Goal: Find specific page/section: Find specific page/section

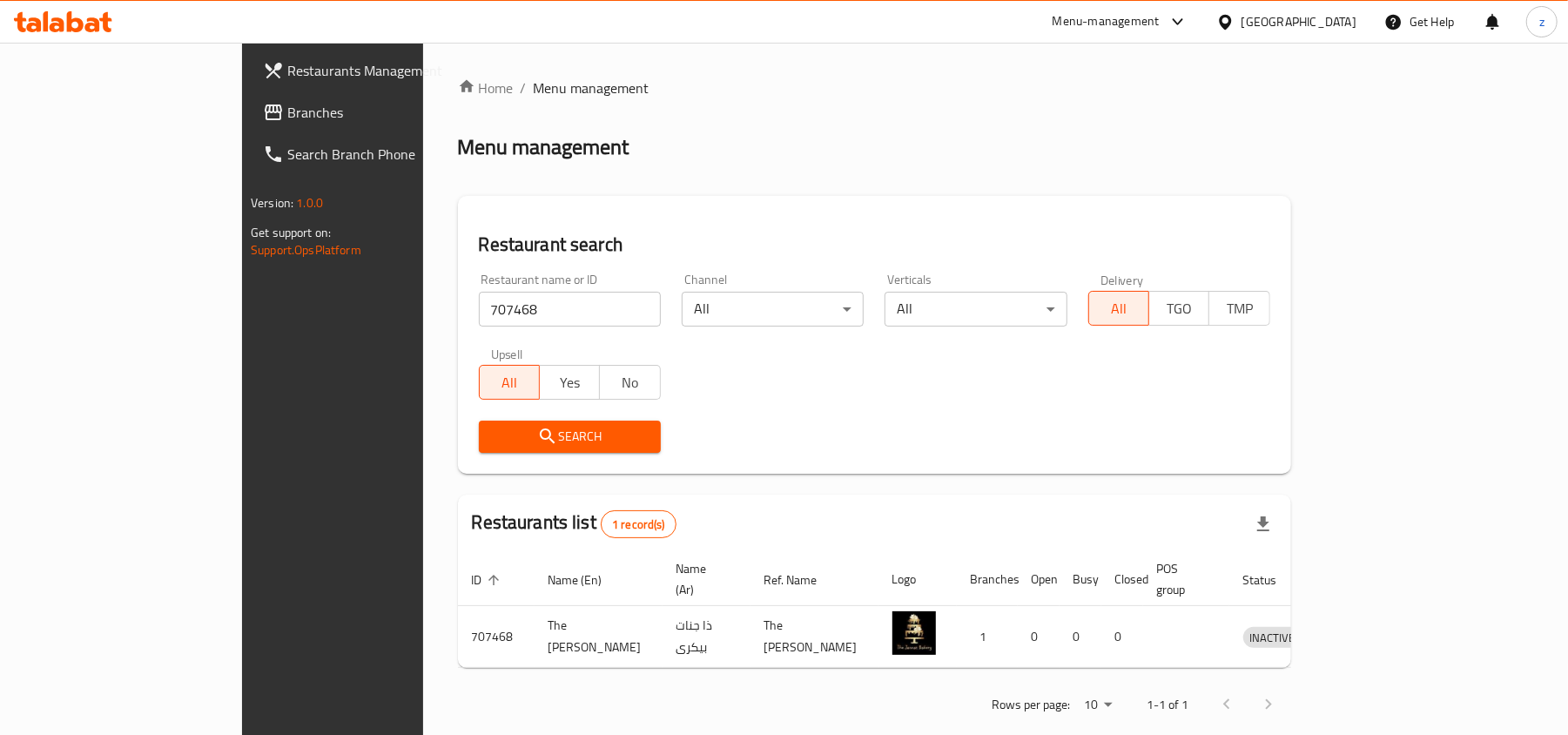
click at [1064, 98] on ol "Home / Menu management" at bounding box center [875, 88] width 833 height 21
click at [287, 106] on span "Branches" at bounding box center [389, 112] width 203 height 21
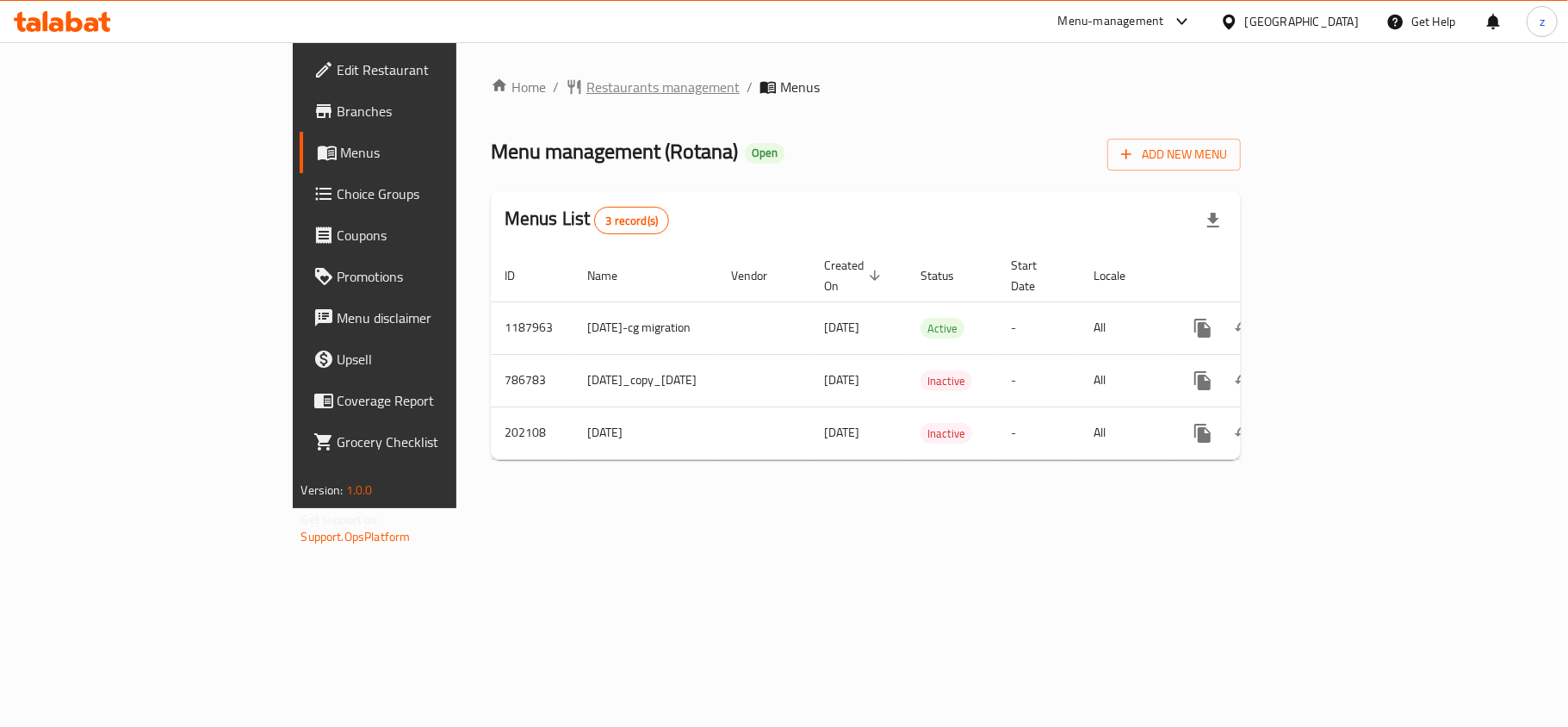
click at [586, 81] on span "Restaurants management" at bounding box center [662, 87] width 153 height 21
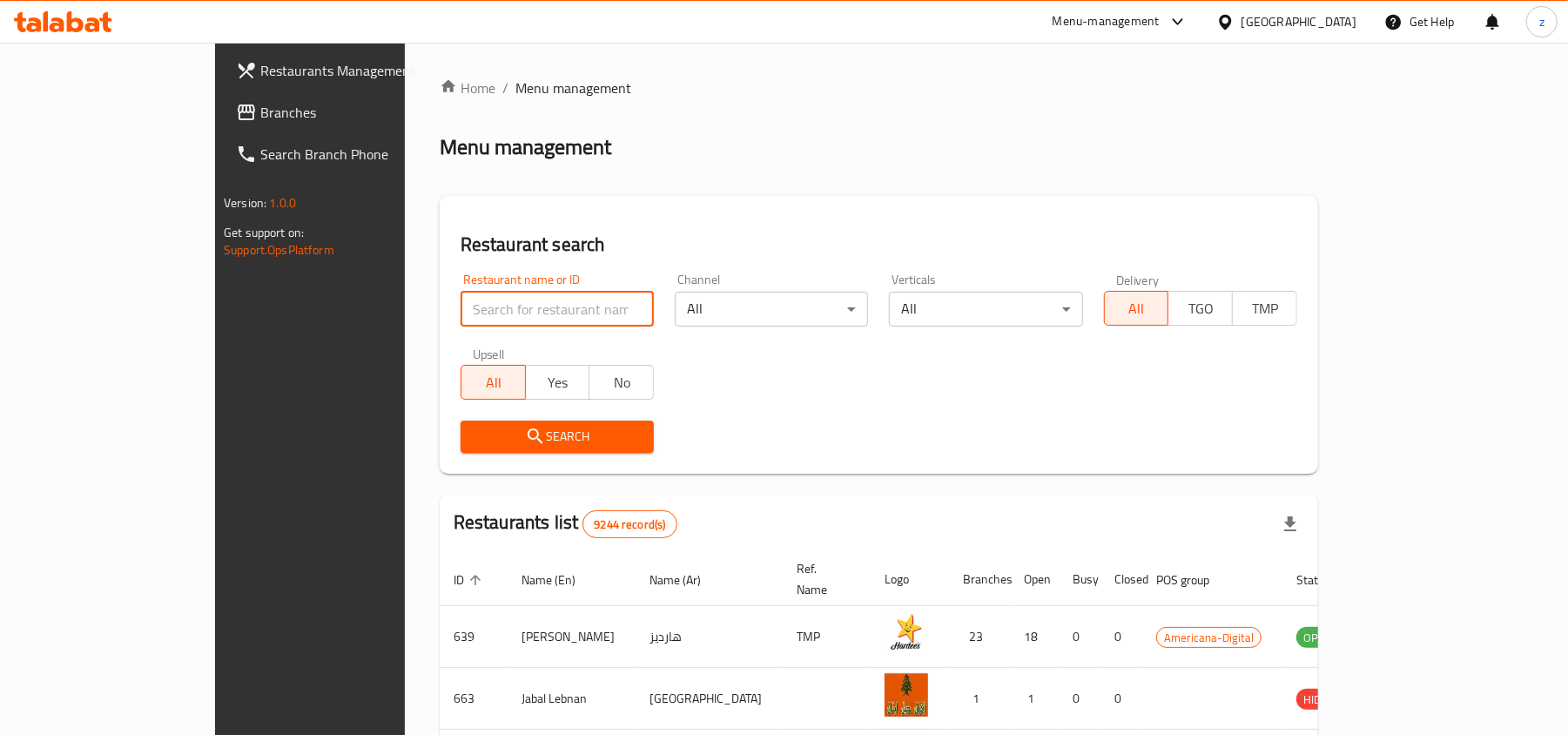
click at [461, 301] on input "search" at bounding box center [558, 309] width 194 height 35
paste input "6024"
type input "6024"
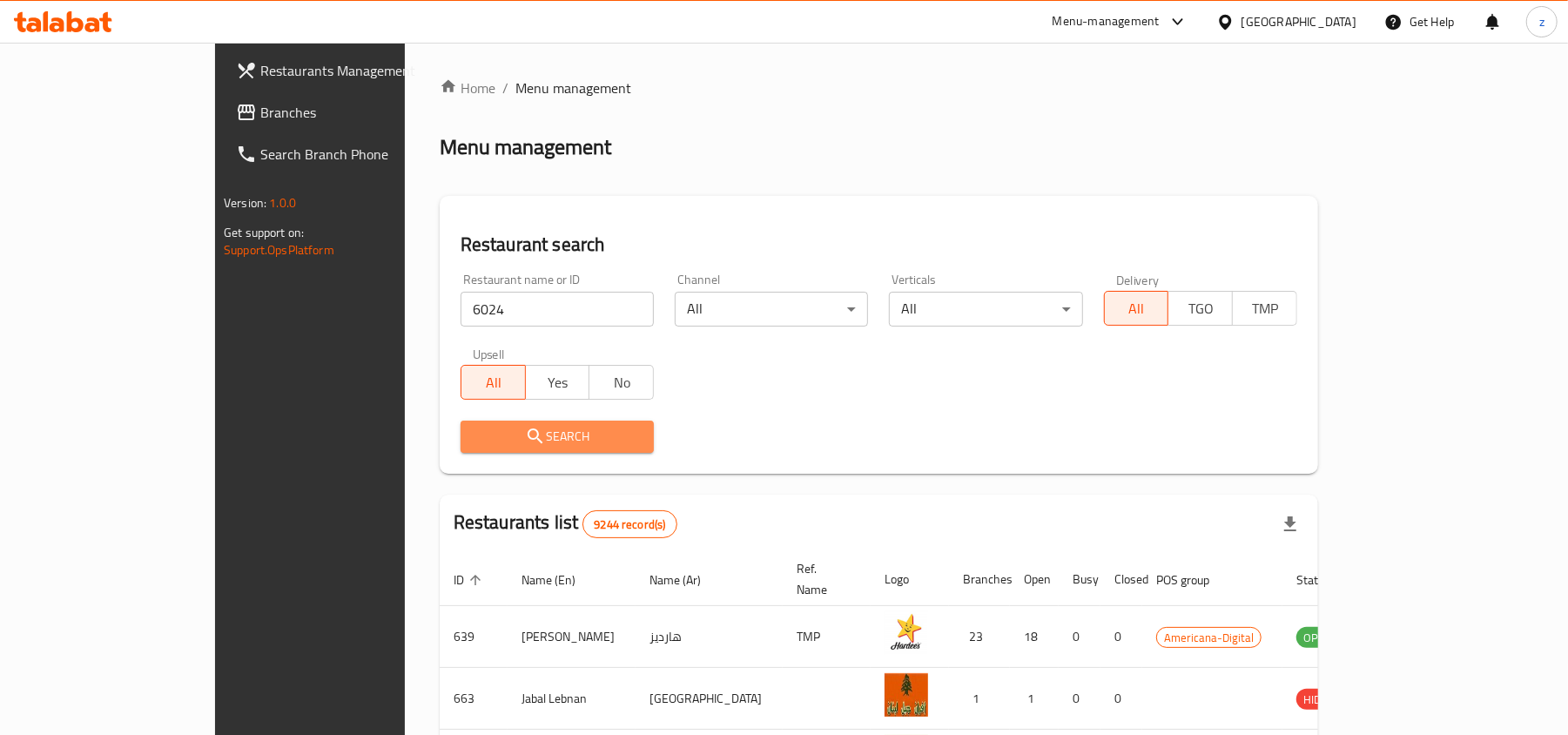
click at [461, 423] on button "Search" at bounding box center [558, 436] width 194 height 32
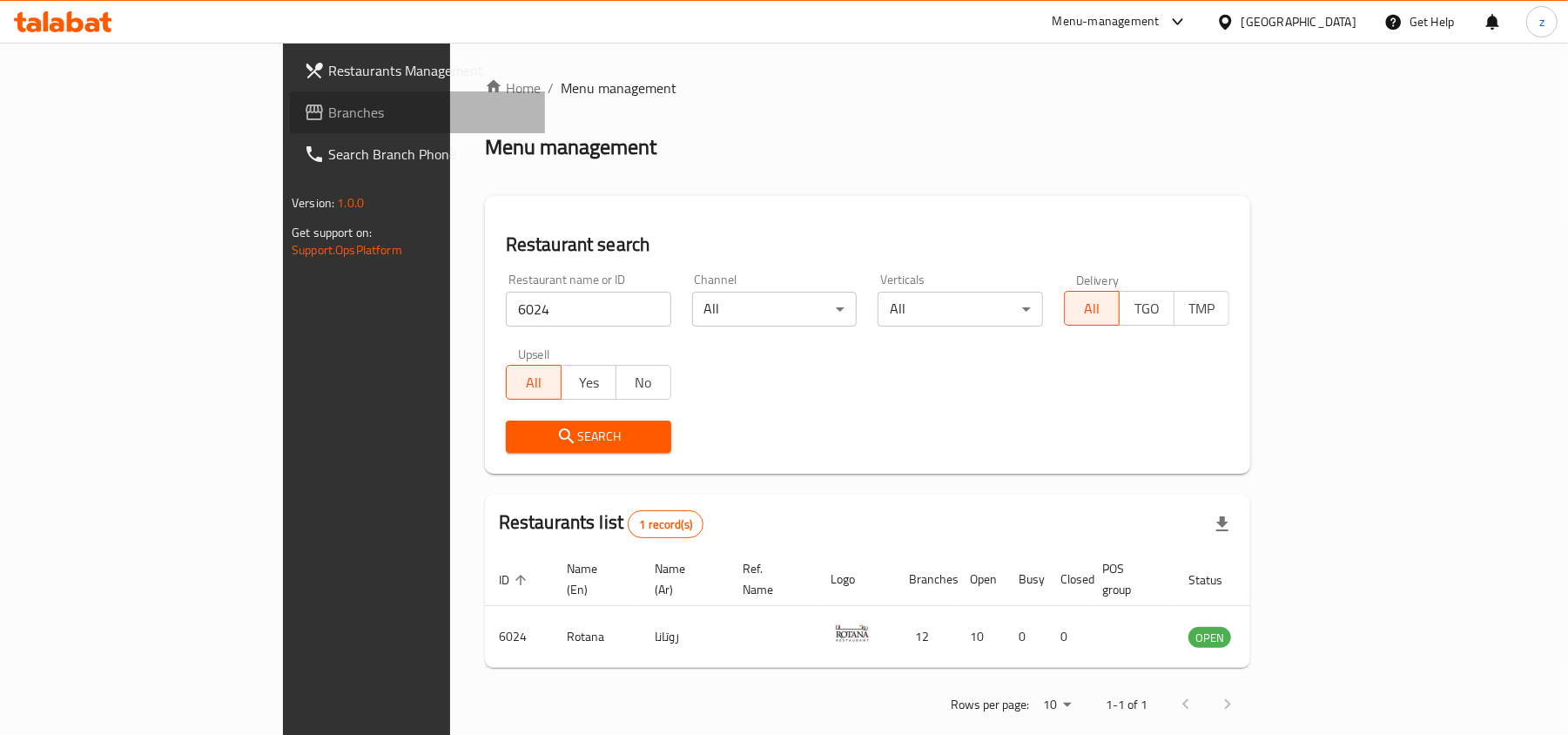
click at [328, 112] on span "Branches" at bounding box center [430, 112] width 203 height 21
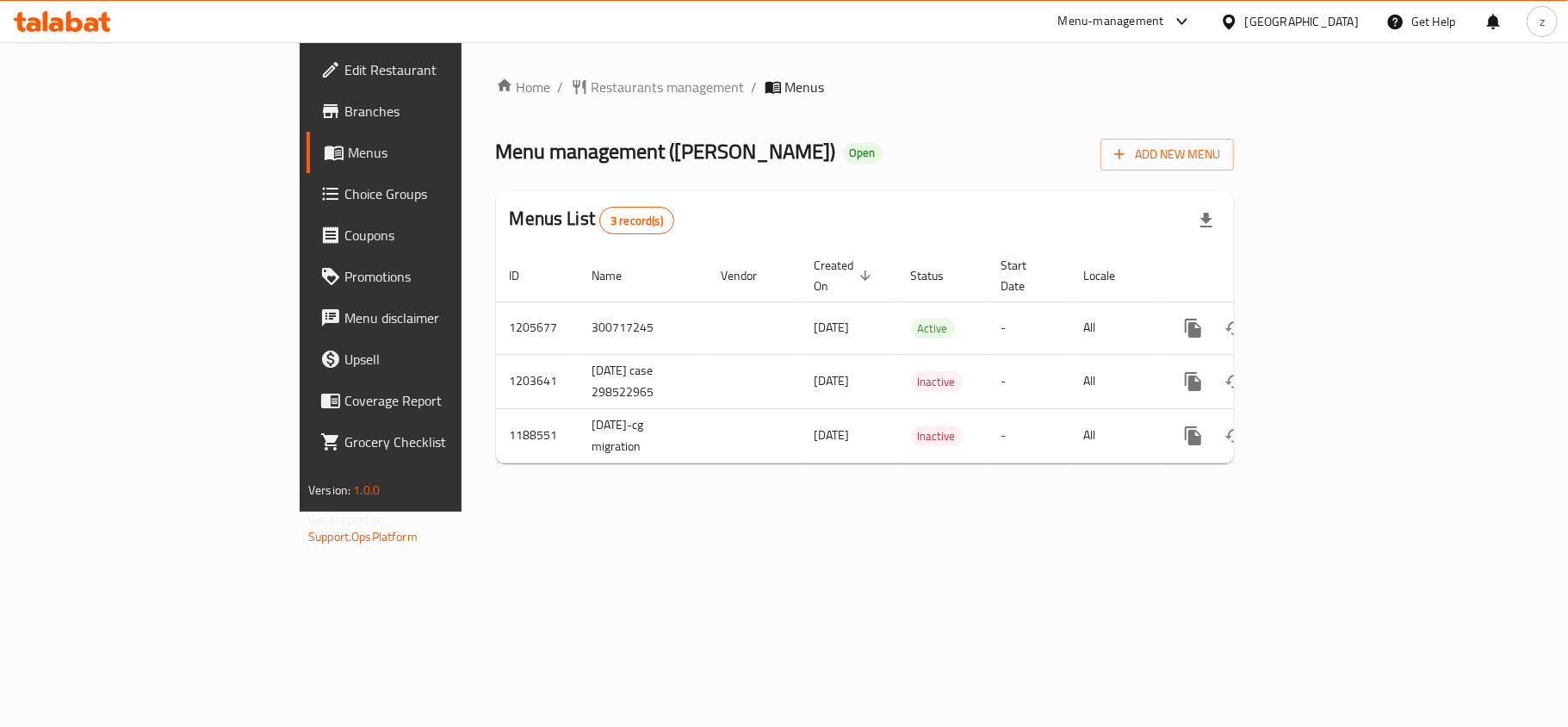
click at [721, 155] on div "Menu management ( Chai Mkhadar ) Open Add New Menu" at bounding box center [865, 150] width 738 height 38
click at [592, 91] on span "Restaurants management" at bounding box center [668, 87] width 153 height 21
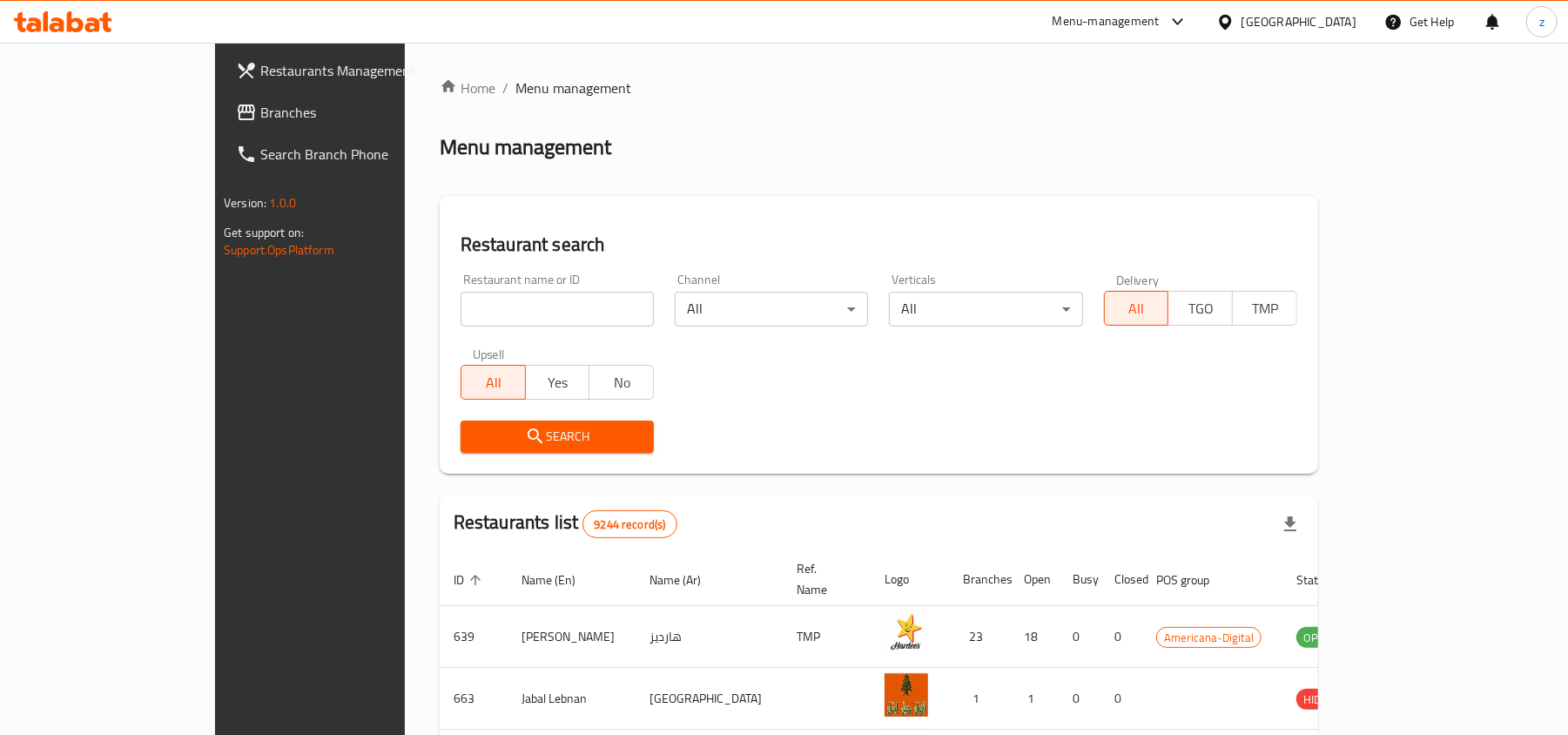
click at [465, 301] on input "search" at bounding box center [558, 309] width 194 height 35
paste input "625499"
type input "625499"
click at [529, 426] on span "Search" at bounding box center [557, 436] width 165 height 22
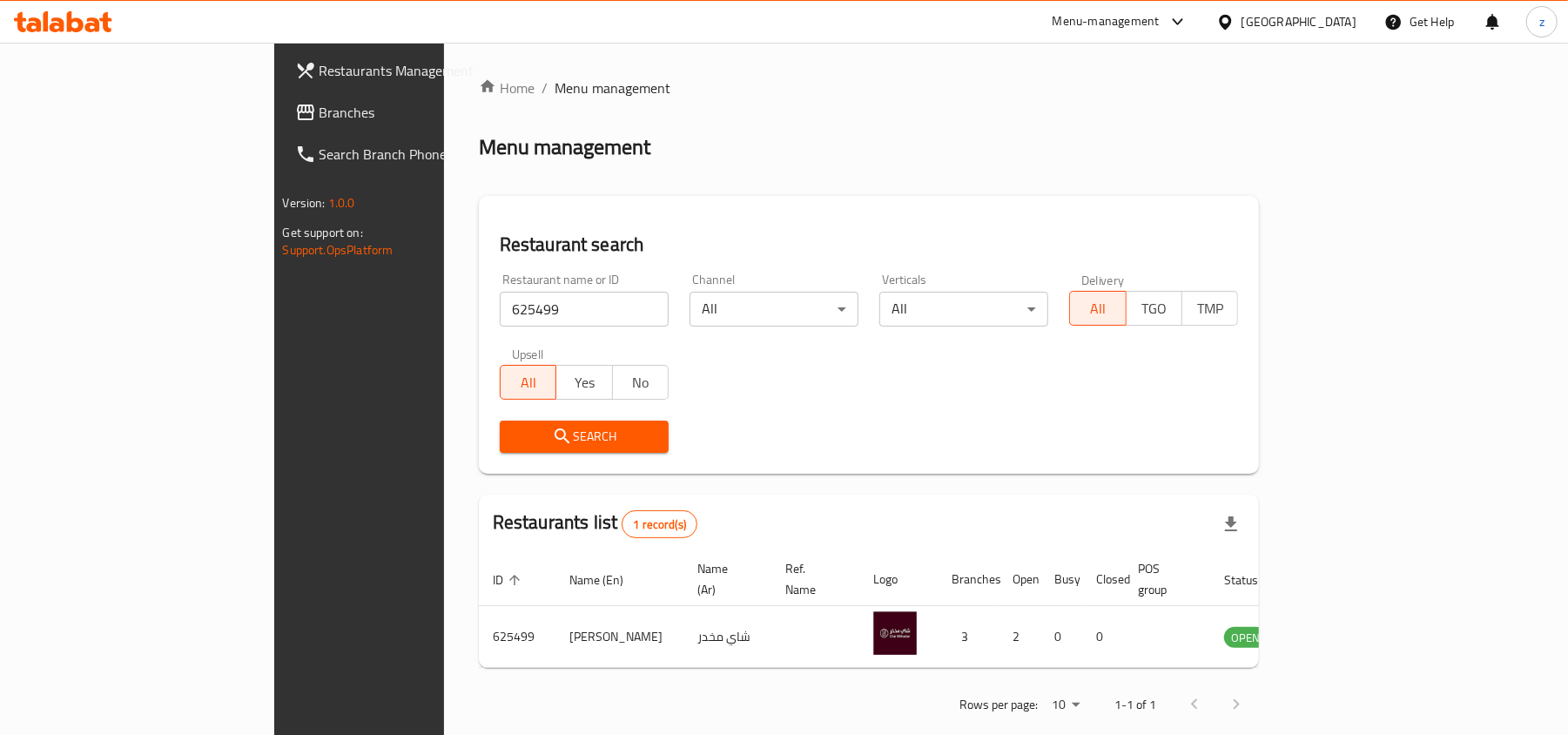
click at [320, 102] on span "Branches" at bounding box center [421, 112] width 203 height 21
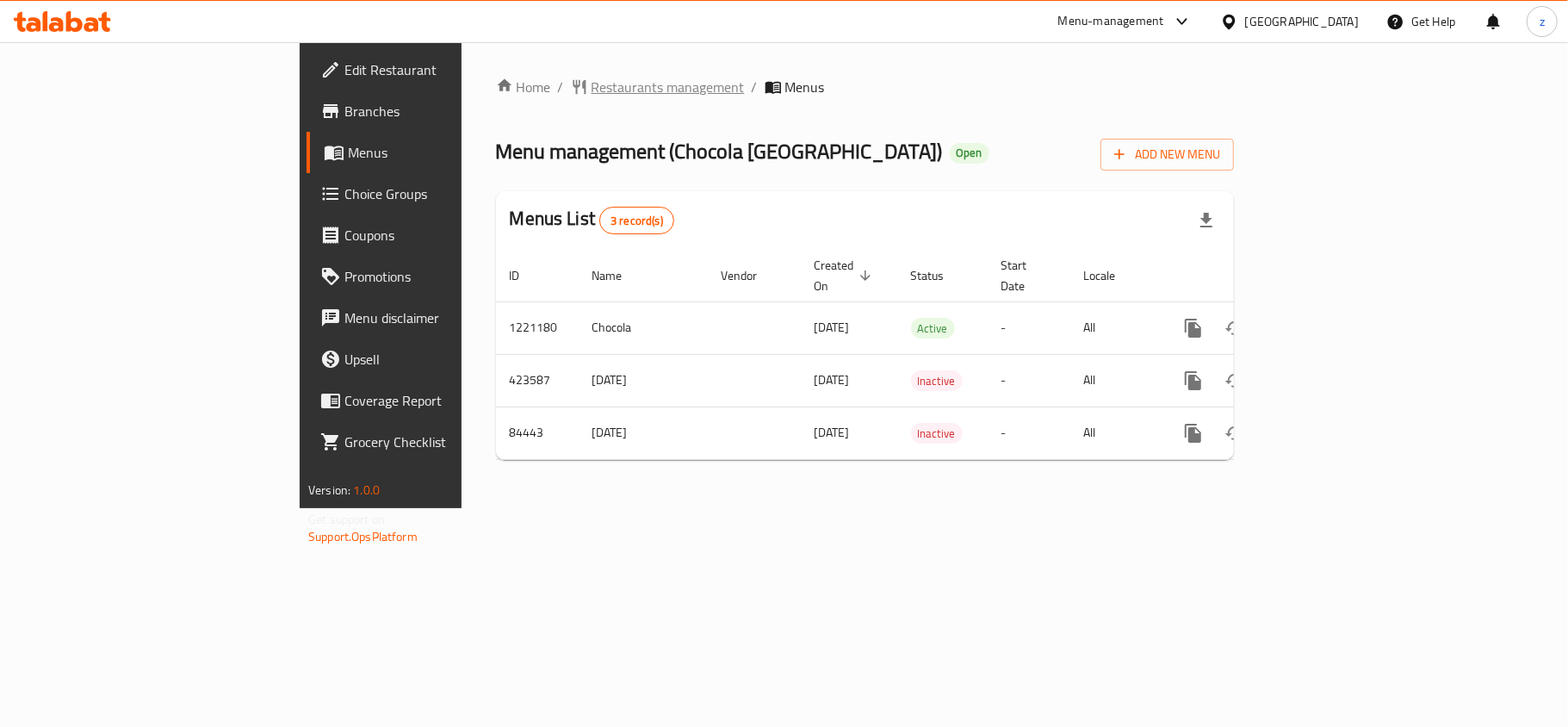
click at [592, 77] on span "Restaurants management" at bounding box center [668, 87] width 153 height 21
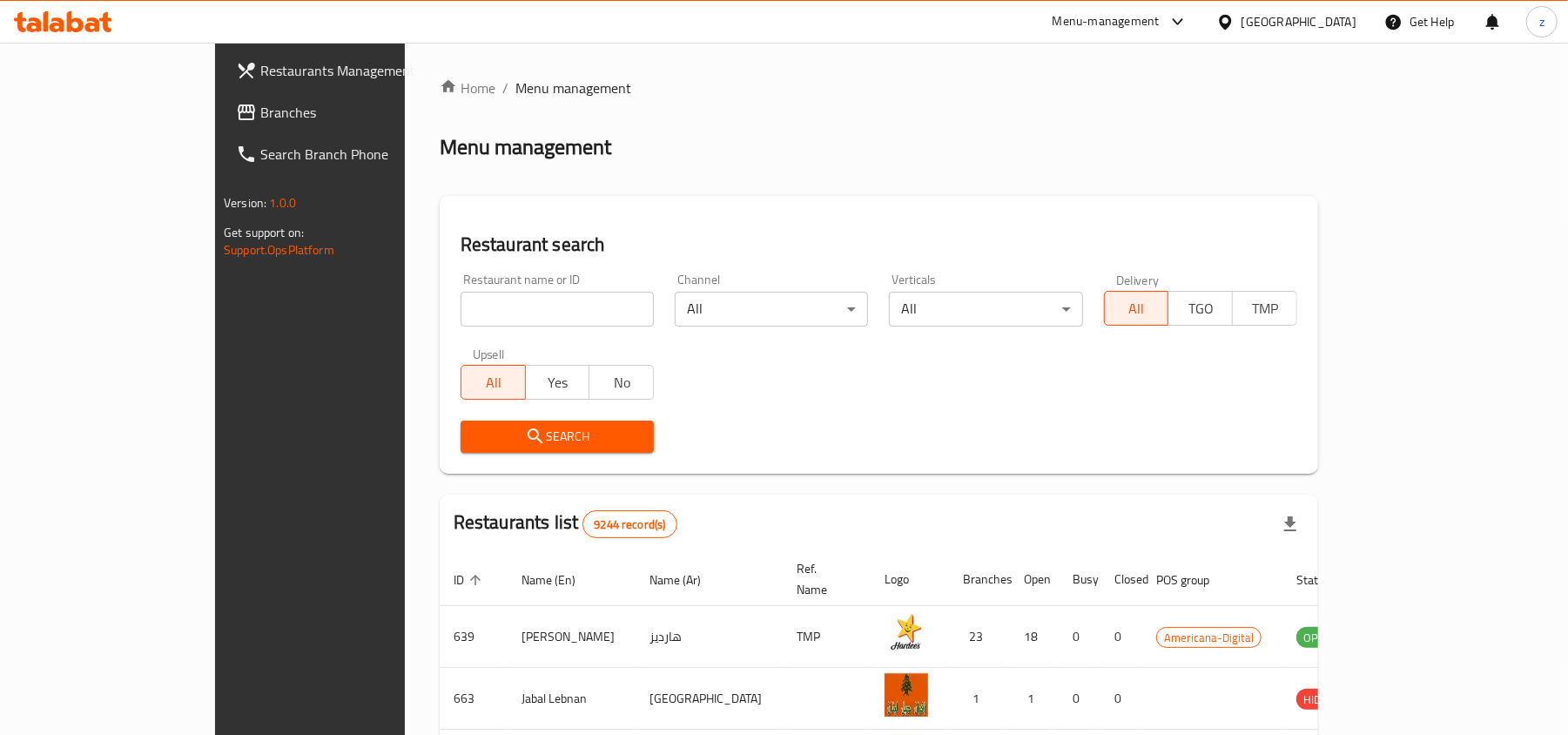
click at [462, 297] on input "search" at bounding box center [558, 309] width 194 height 35
paste input "600759"
type input "600759"
click at [484, 444] on span "Search" at bounding box center [557, 436] width 165 height 22
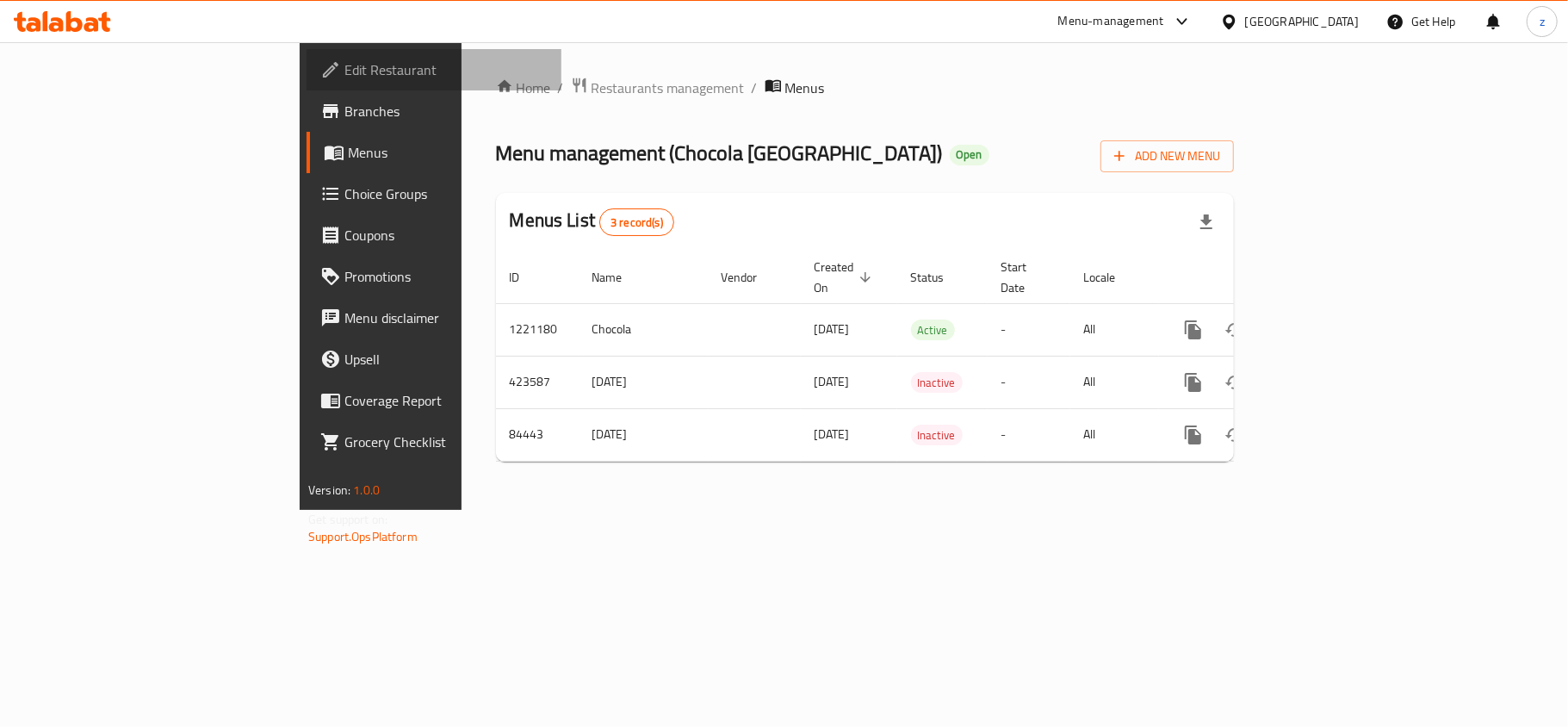
click at [344, 72] on span "Edit Restaurant" at bounding box center [445, 69] width 204 height 21
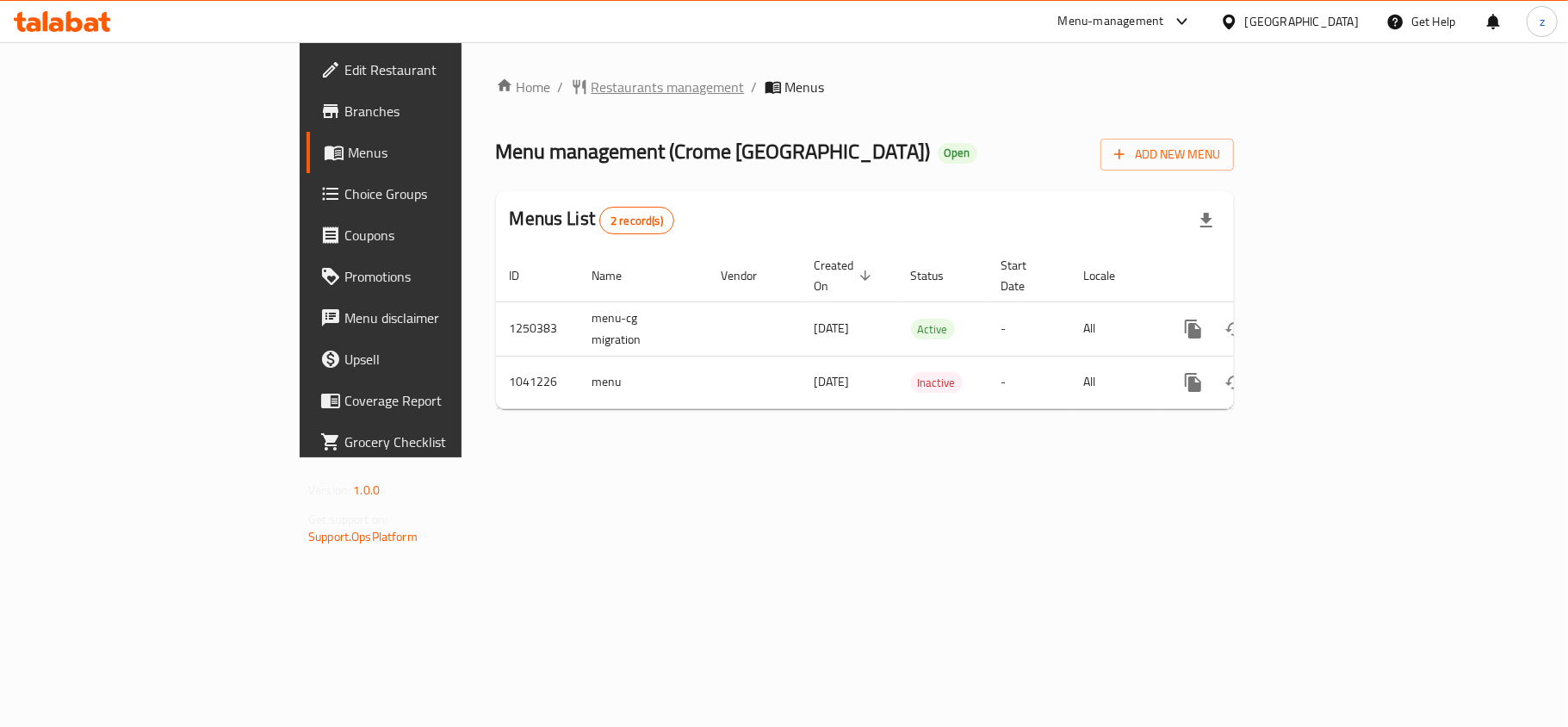
click at [592, 83] on span "Restaurants management" at bounding box center [668, 87] width 153 height 21
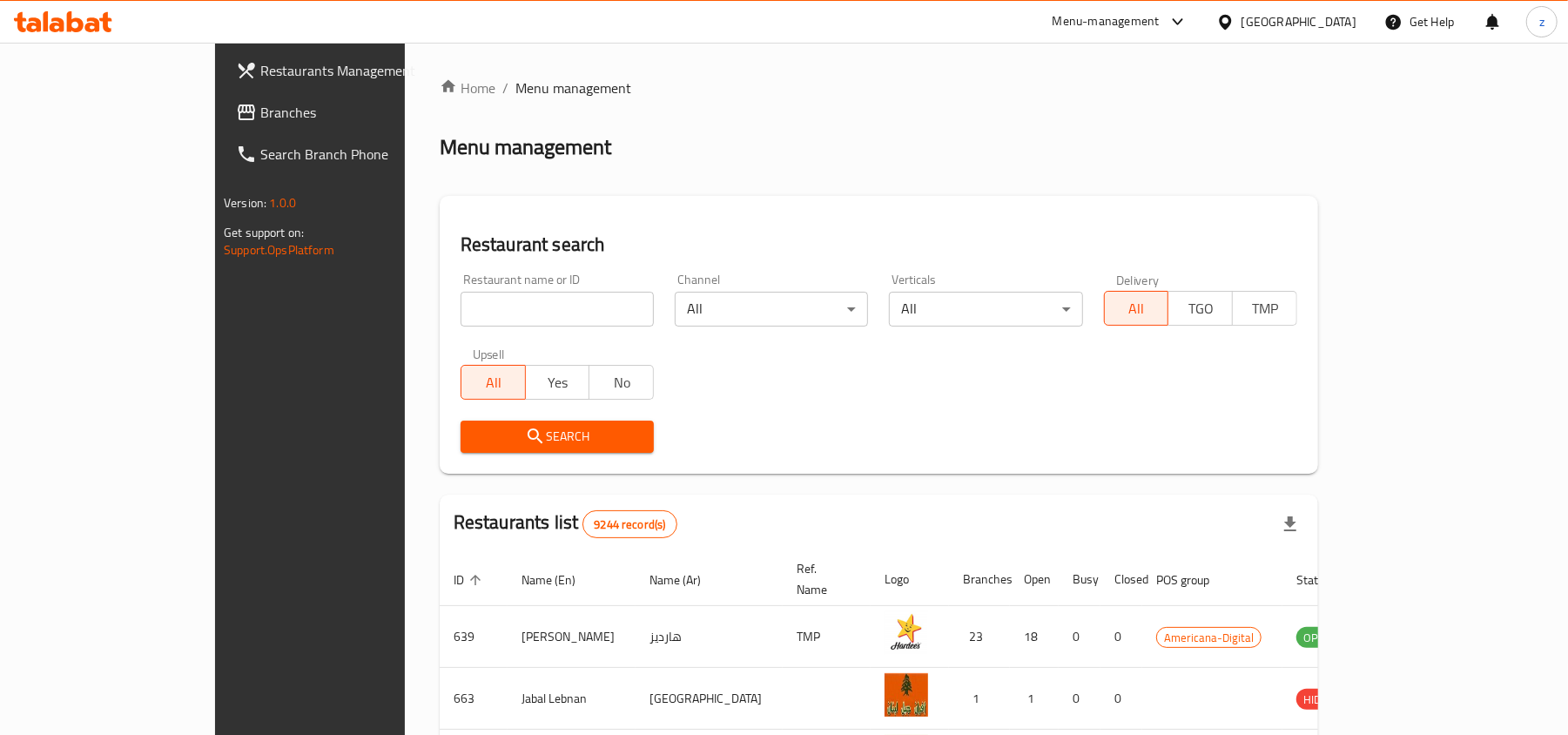
click at [465, 303] on input "search" at bounding box center [558, 309] width 194 height 35
paste input "662106"
type input "662106"
click at [474, 444] on span "Search" at bounding box center [557, 436] width 165 height 22
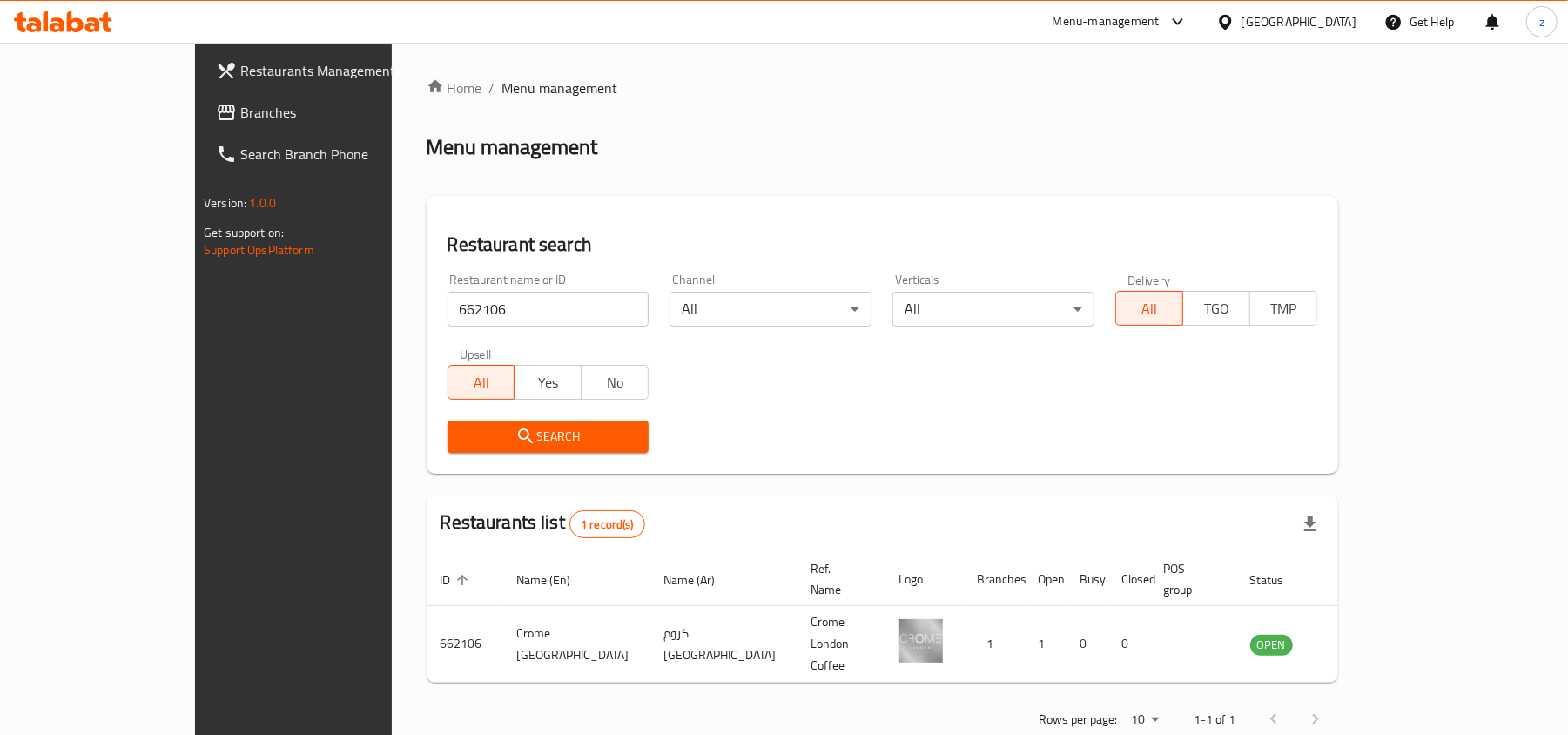
drag, startPoint x: 902, startPoint y: 425, endPoint x: 878, endPoint y: 398, distance: 36.1
click at [893, 411] on div "Search" at bounding box center [882, 436] width 891 height 53
click at [240, 101] on span "Branches" at bounding box center [341, 112] width 203 height 21
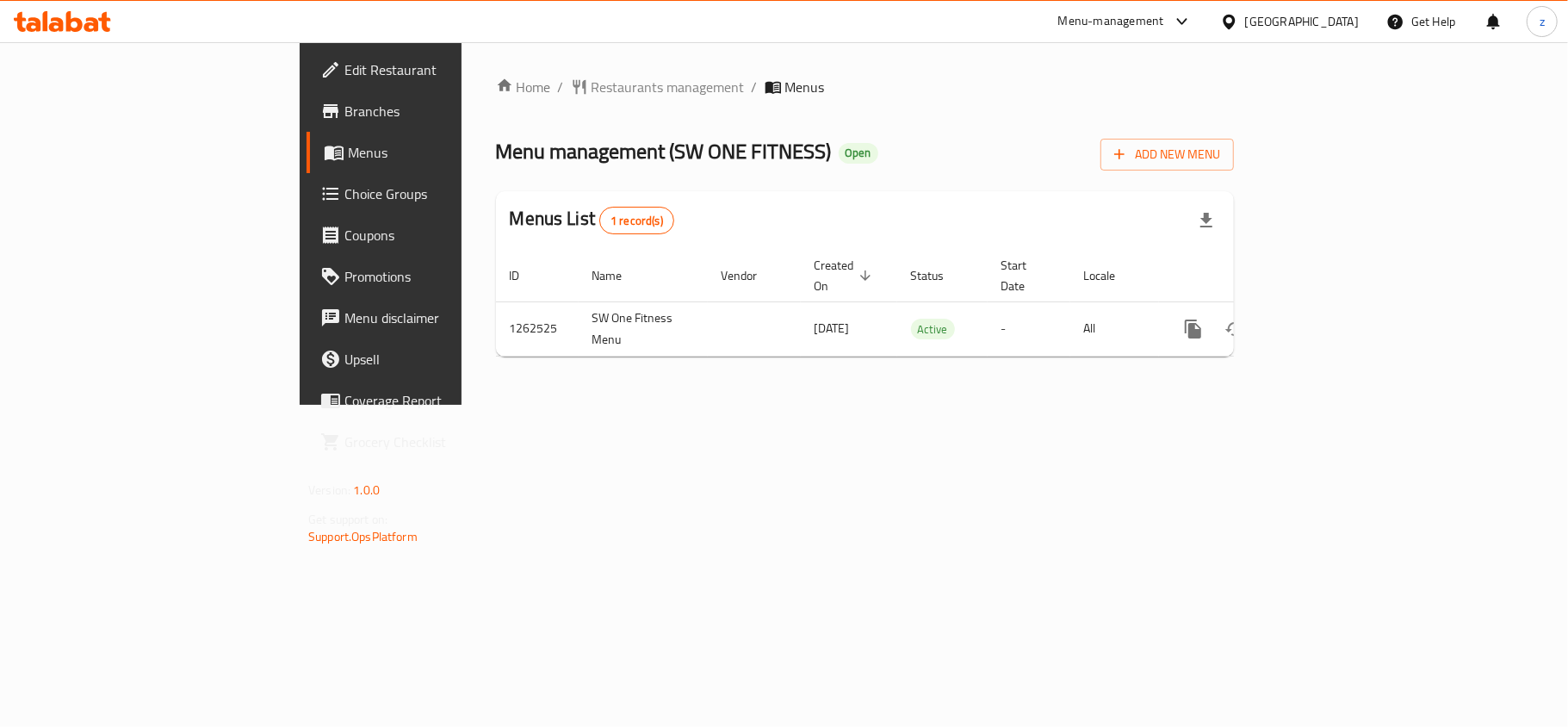
drag, startPoint x: 610, startPoint y: 15, endPoint x: 614, endPoint y: 1, distance: 14.6
click at [610, 15] on div "Menu-management [GEOGRAPHIC_DATA] Get Help z" at bounding box center [784, 22] width 1568 height 41
click at [344, 69] on span "Edit Restaurant" at bounding box center [445, 69] width 204 height 21
click at [443, 87] on div at bounding box center [784, 363] width 1568 height 727
click at [592, 87] on span "Restaurants management" at bounding box center [668, 87] width 153 height 21
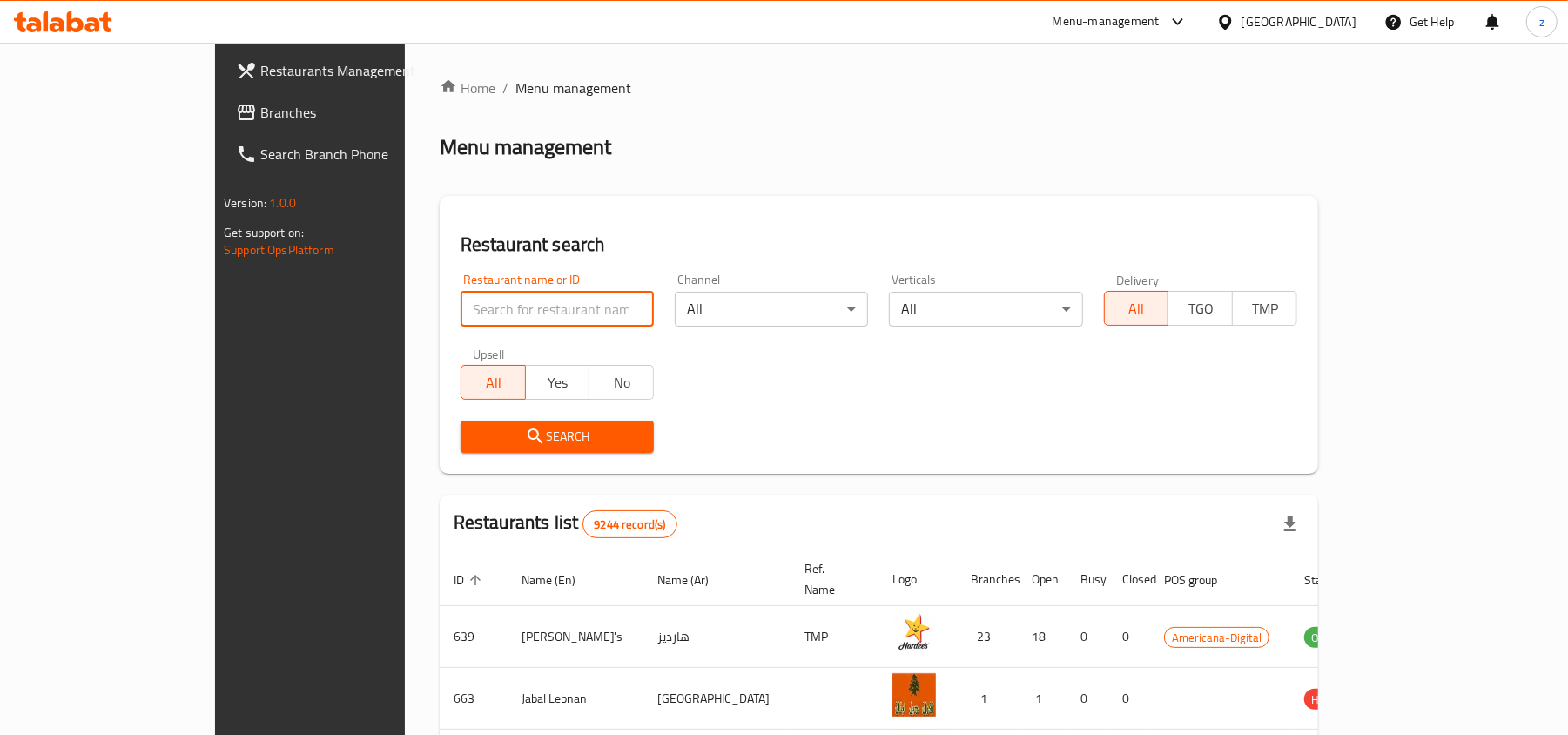
click at [461, 303] on input "search" at bounding box center [558, 309] width 194 height 35
paste input "685590"
type input "685590"
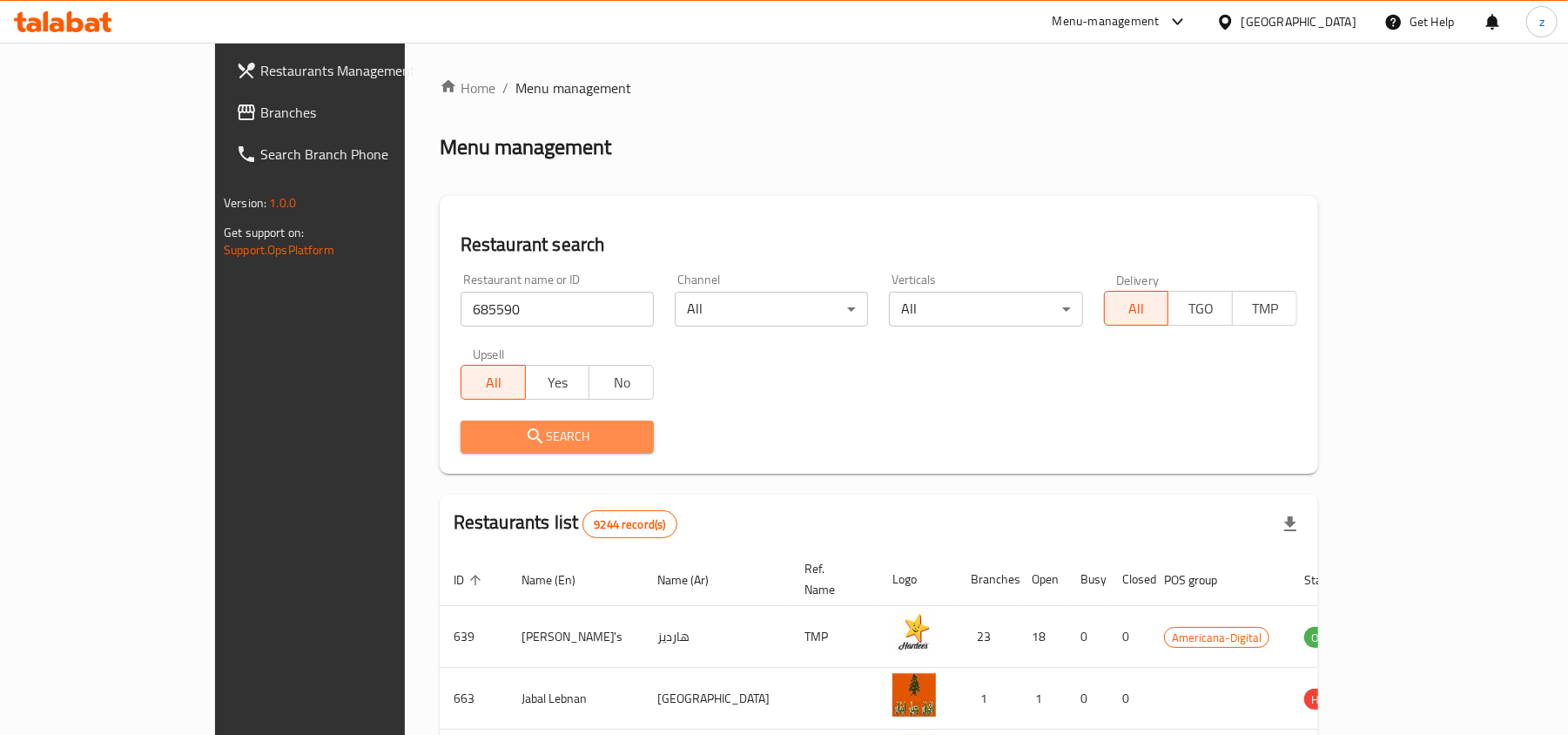
click at [474, 433] on span "Search" at bounding box center [557, 436] width 165 height 22
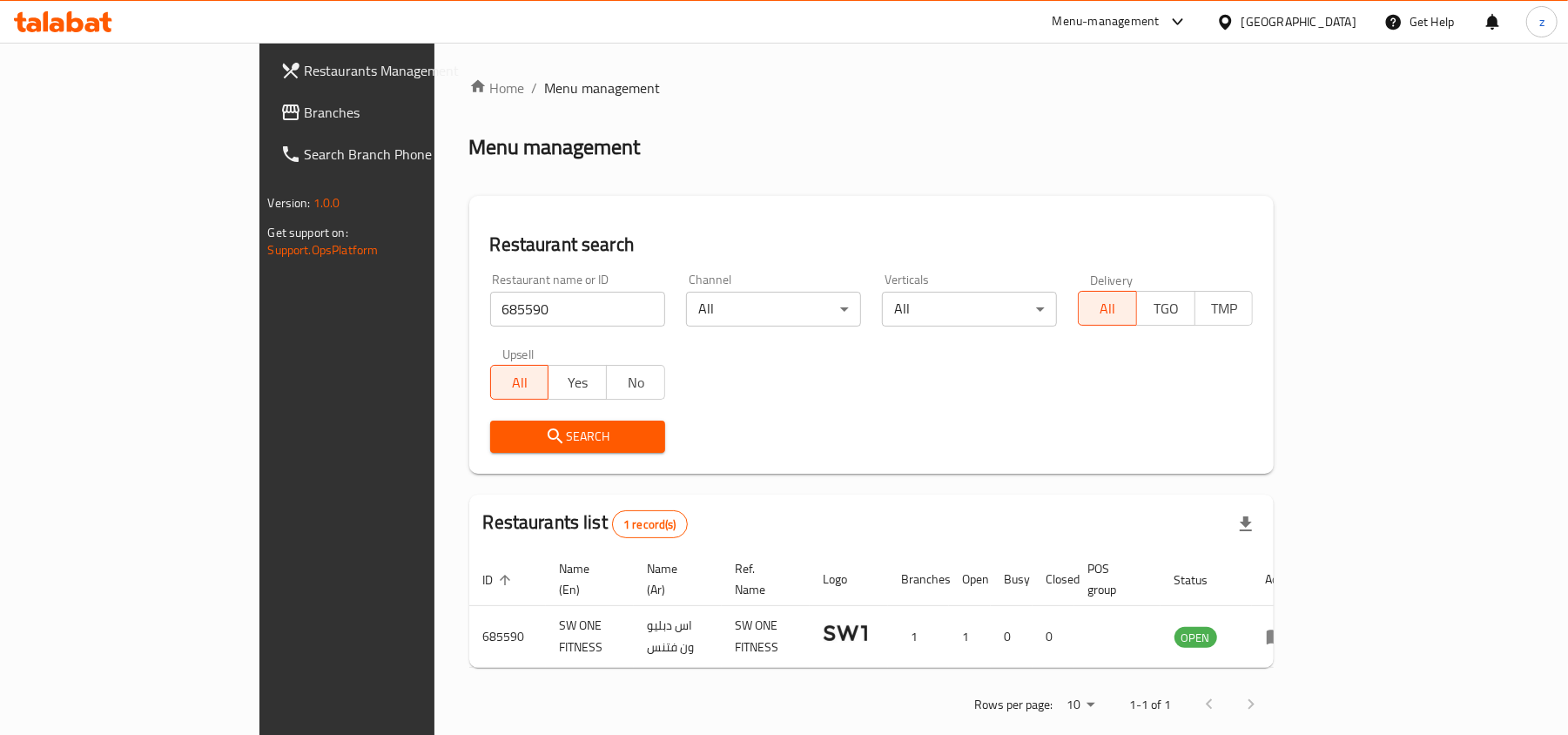
click at [304, 119] on span "Branches" at bounding box center [406, 112] width 203 height 21
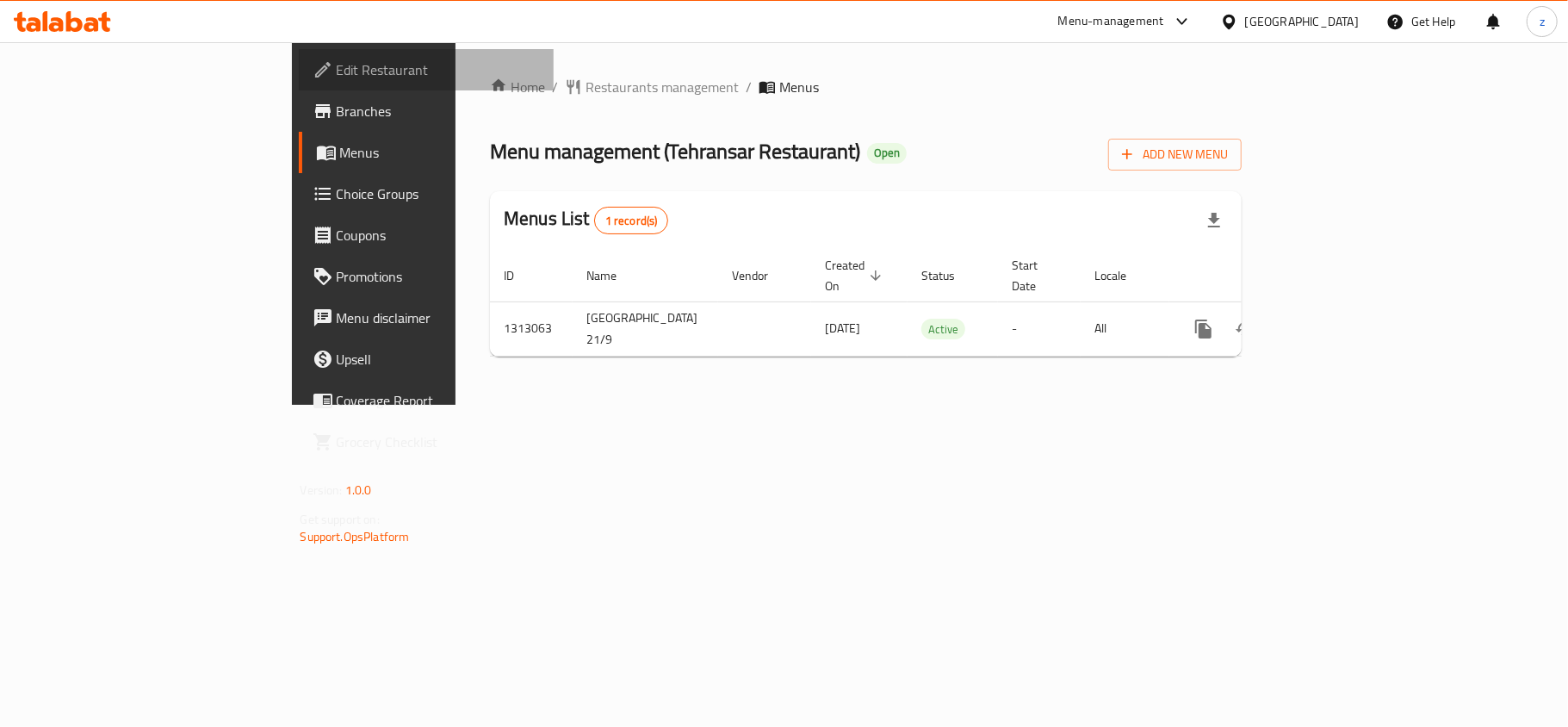
click at [337, 80] on span "Edit Restaurant" at bounding box center [438, 69] width 204 height 21
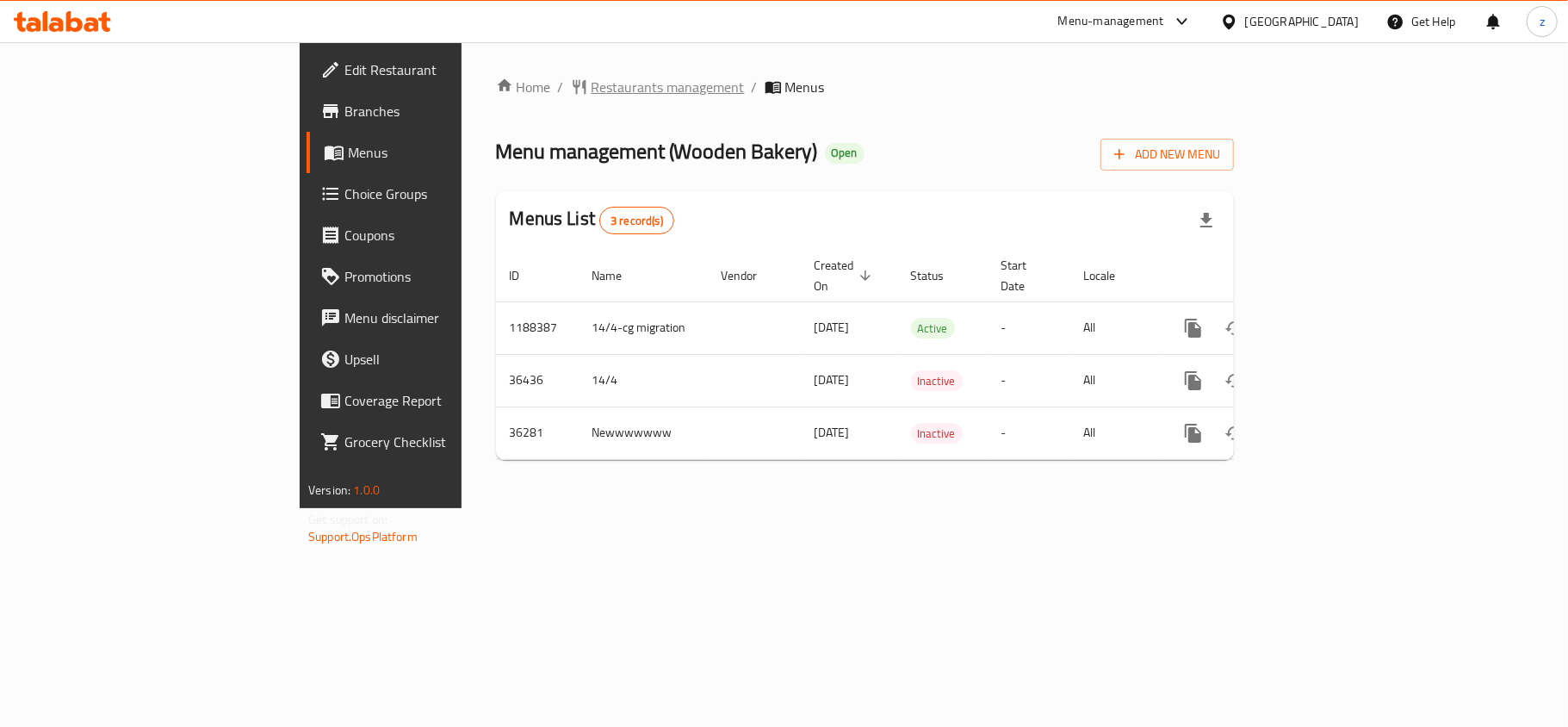
click at [592, 86] on span "Restaurants management" at bounding box center [668, 87] width 153 height 21
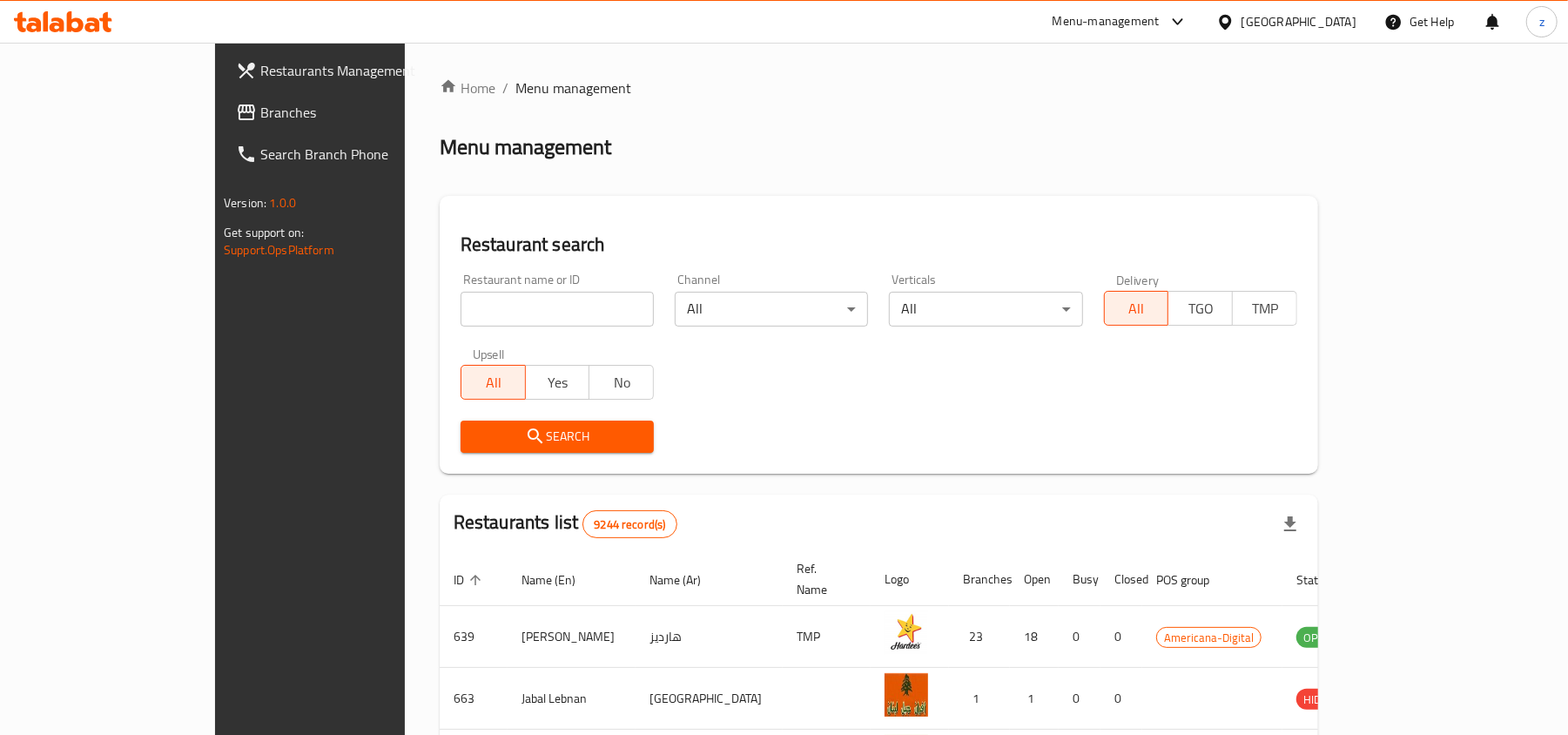
click at [461, 310] on input "search" at bounding box center [558, 309] width 194 height 35
paste input "18516"
type input "18516"
click at [473, 422] on button "Search" at bounding box center [558, 436] width 194 height 32
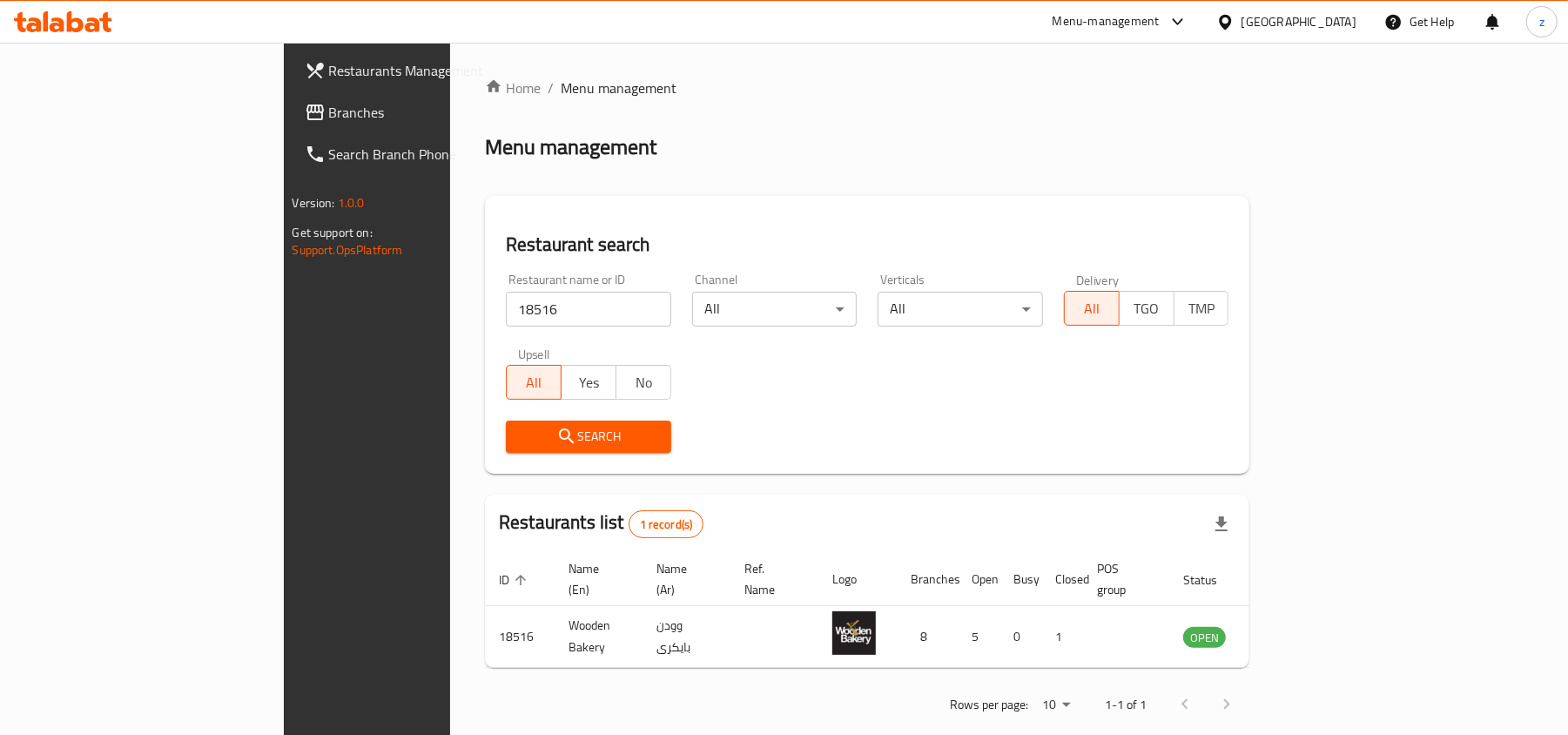
drag, startPoint x: 104, startPoint y: 101, endPoint x: 157, endPoint y: 123, distance: 57.4
click at [329, 101] on span "Branches" at bounding box center [431, 112] width 203 height 21
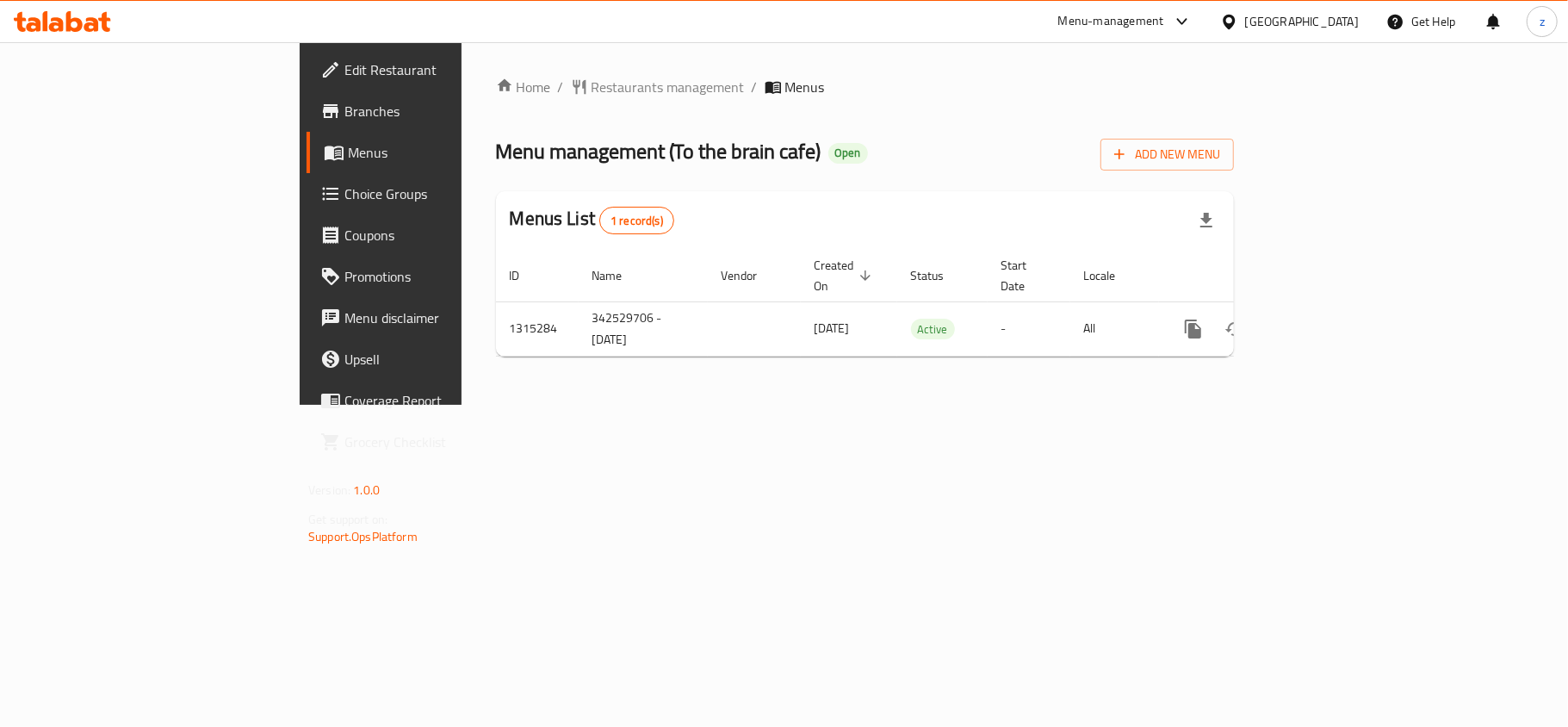
click at [344, 72] on span "Edit Restaurant" at bounding box center [445, 69] width 204 height 21
click at [592, 83] on span "Restaurants management" at bounding box center [668, 87] width 153 height 21
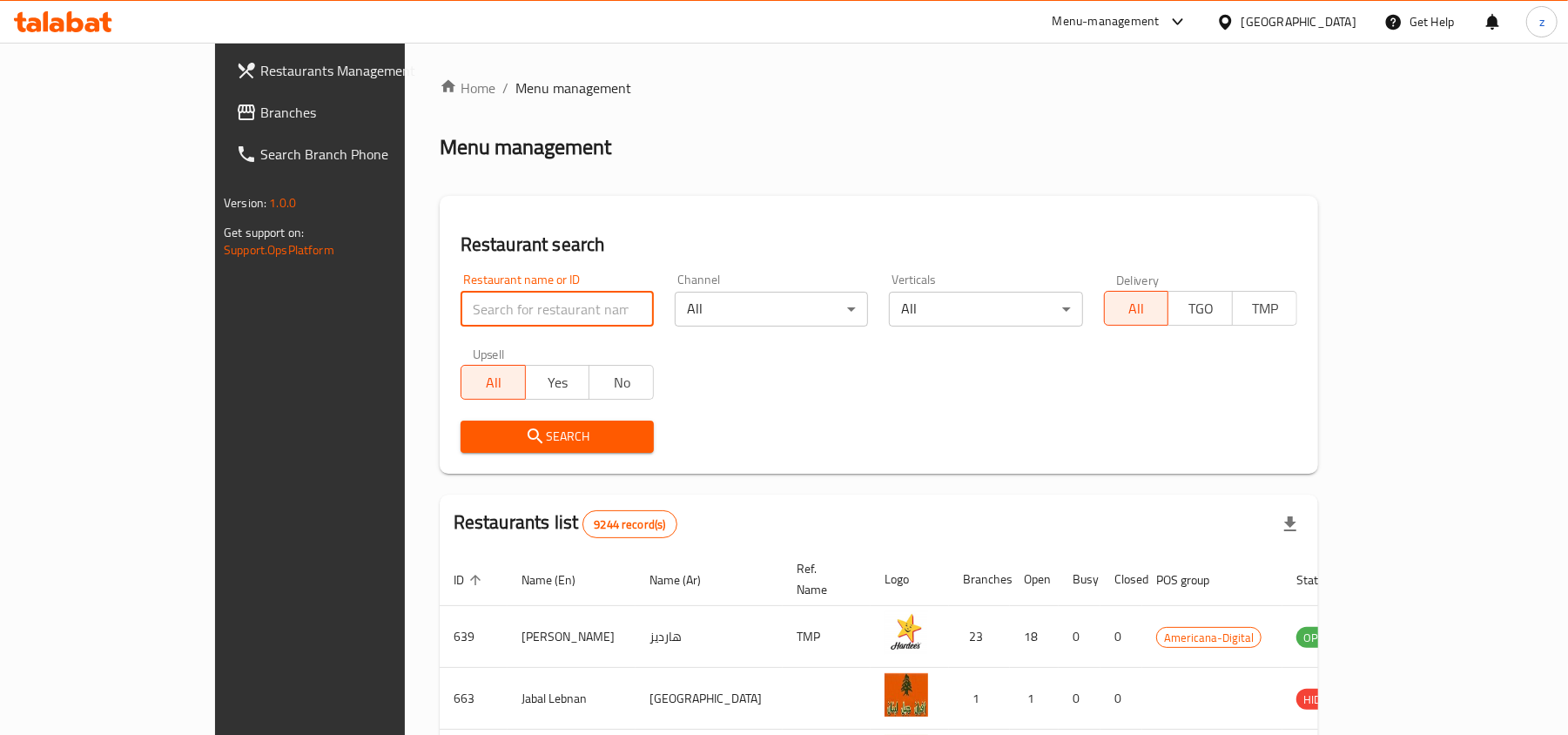
click at [461, 306] on input "search" at bounding box center [558, 309] width 194 height 35
paste input "706735"
type input "706735"
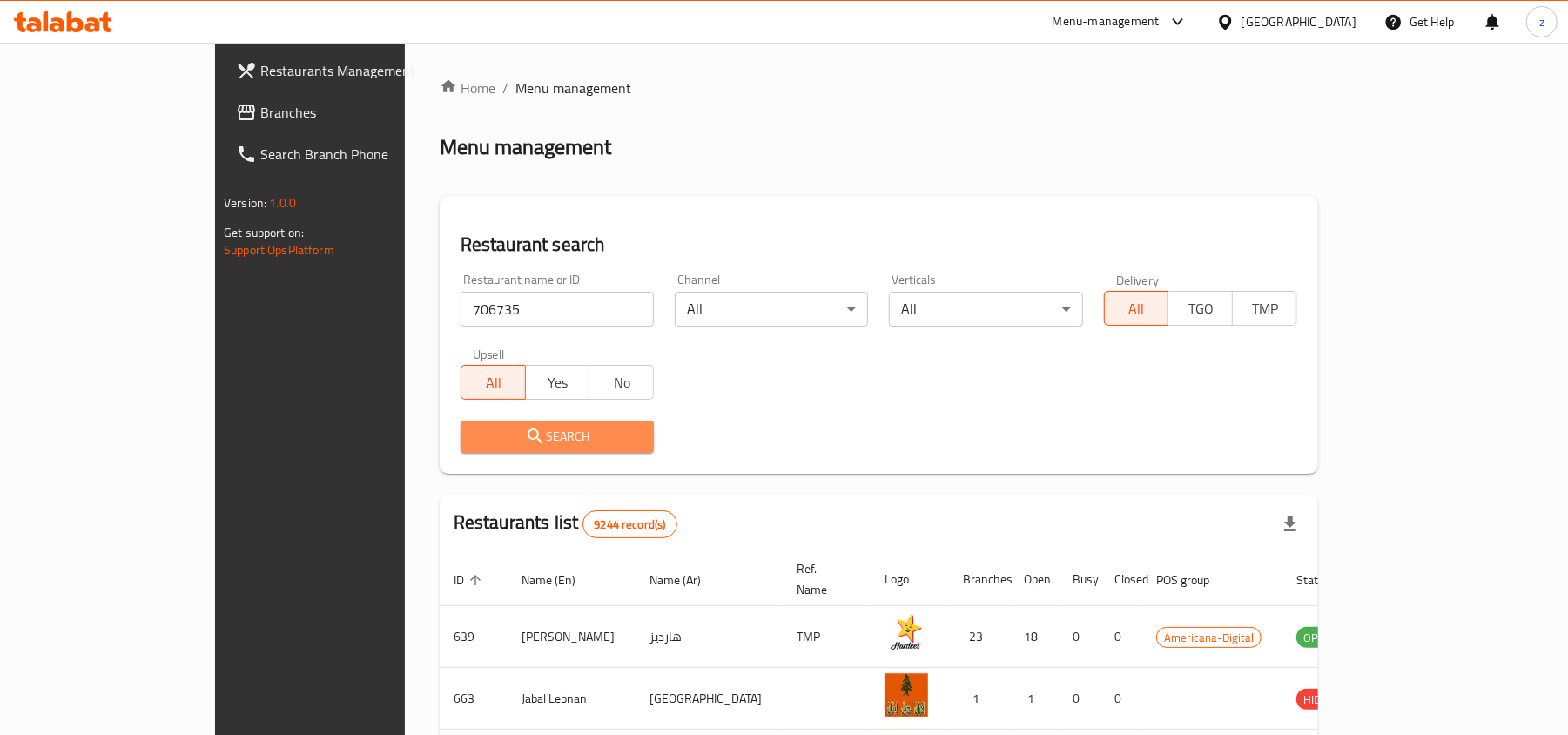
drag, startPoint x: 433, startPoint y: 423, endPoint x: 398, endPoint y: 437, distance: 37.7
click at [474, 435] on span "Search" at bounding box center [557, 436] width 165 height 22
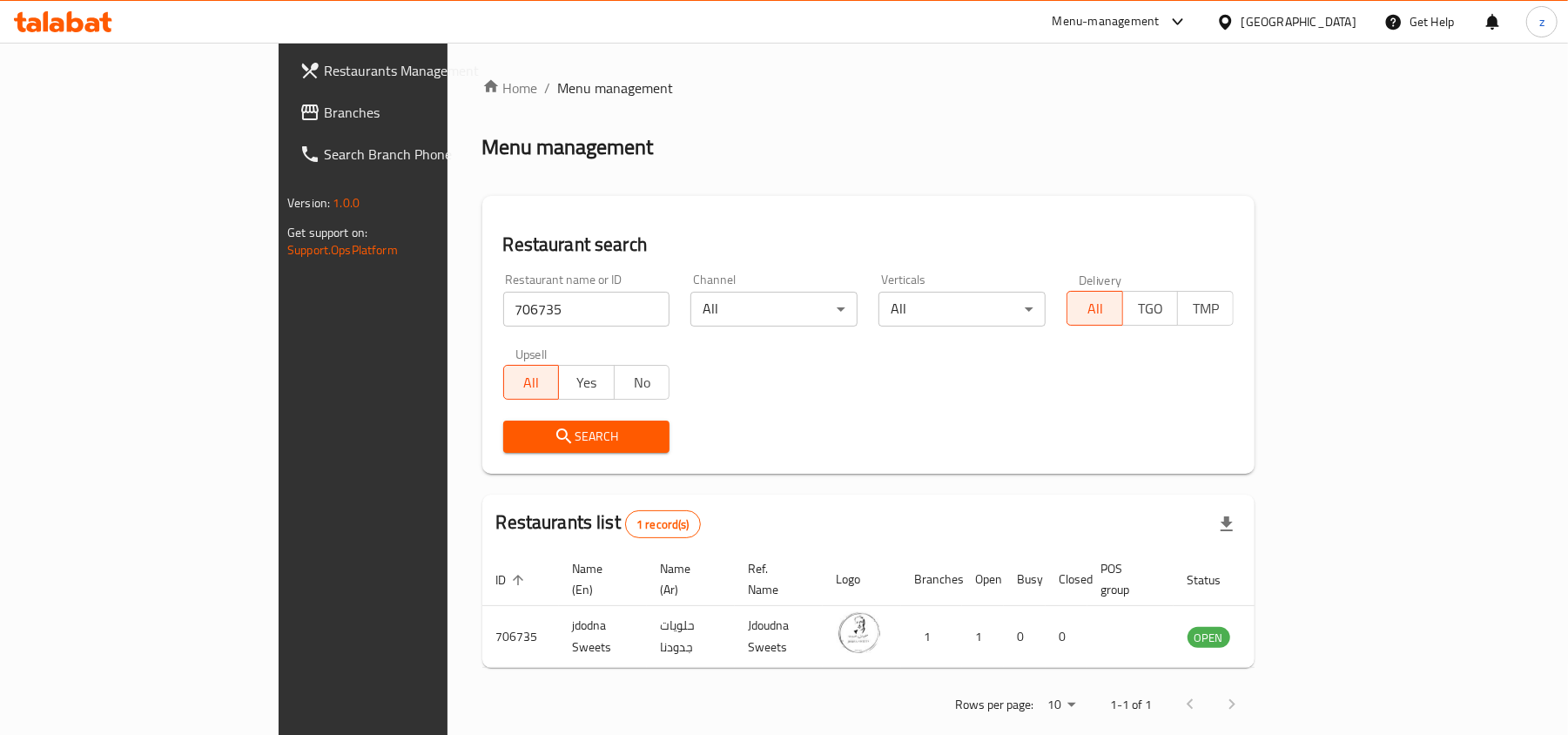
click at [323, 119] on span "Branches" at bounding box center [425, 112] width 203 height 21
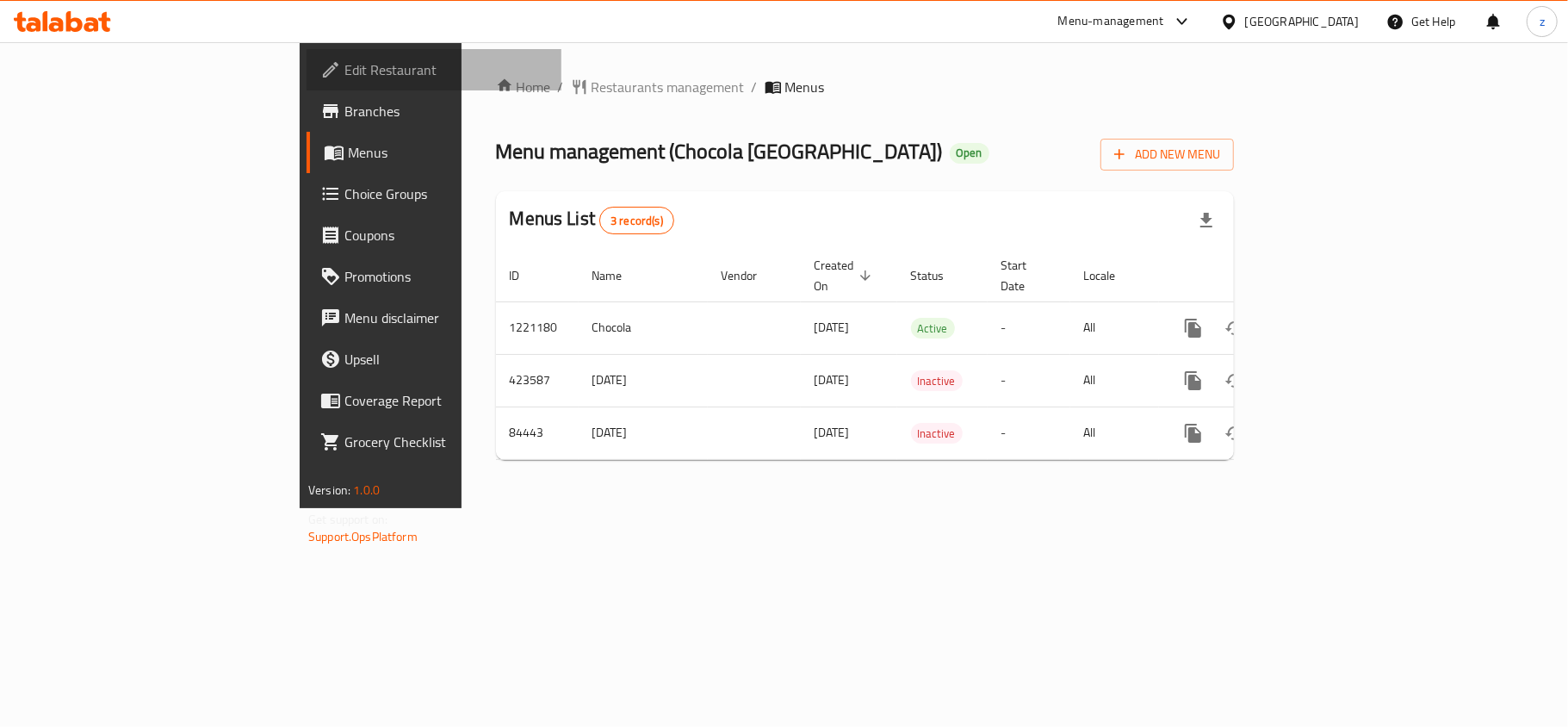
click at [344, 68] on span "Edit Restaurant" at bounding box center [445, 69] width 204 height 21
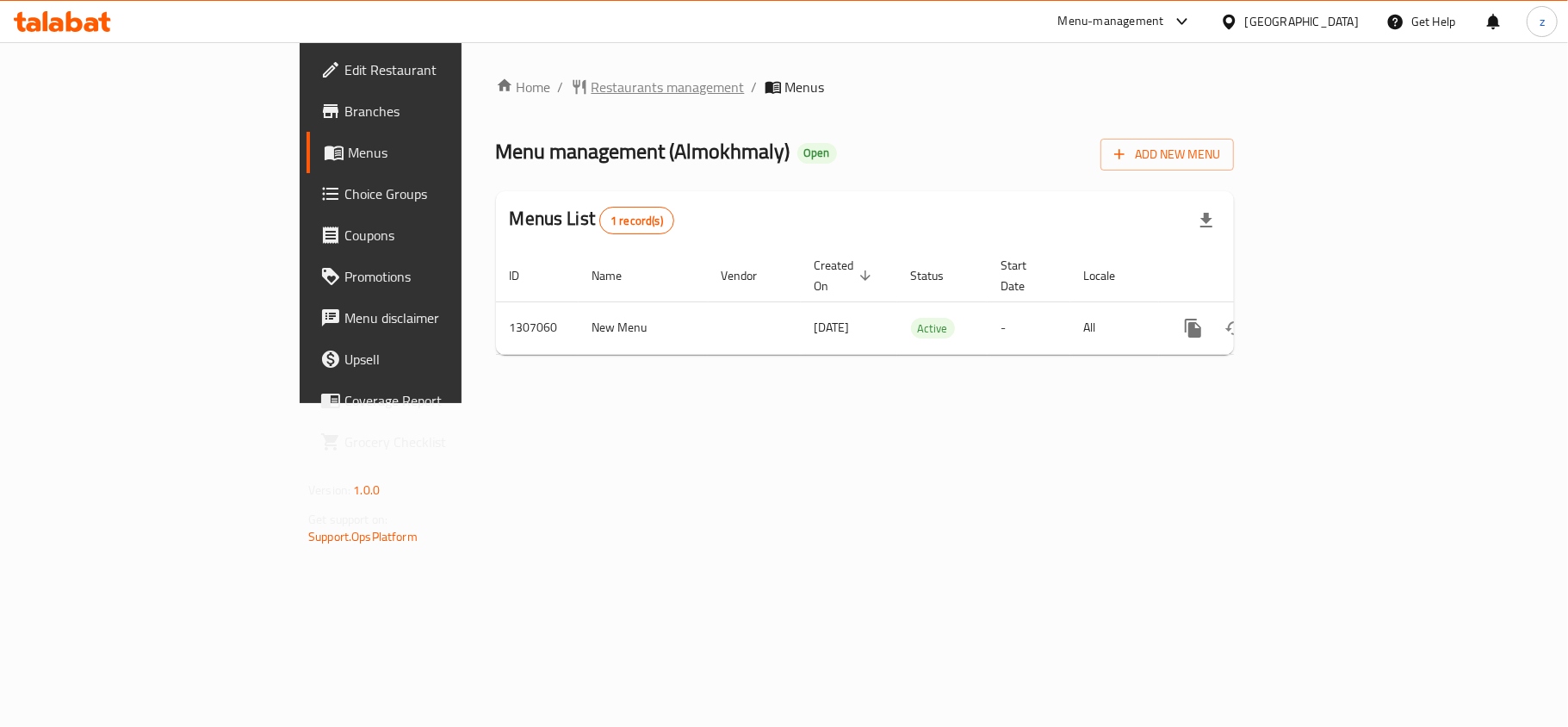
click at [592, 89] on span "Restaurants management" at bounding box center [668, 87] width 153 height 21
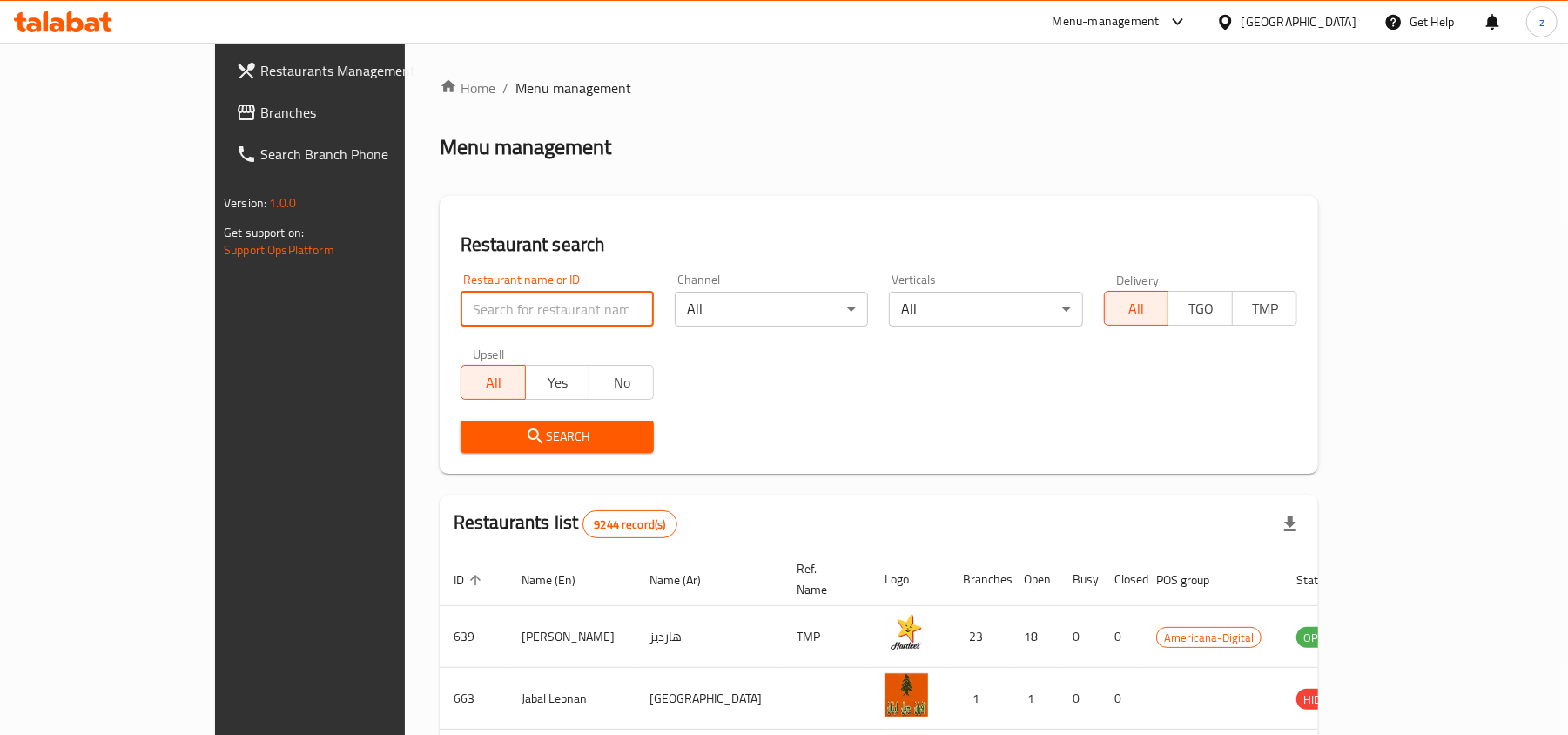
click at [461, 303] on input "search" at bounding box center [558, 309] width 194 height 35
paste input "704274"
type input "704274"
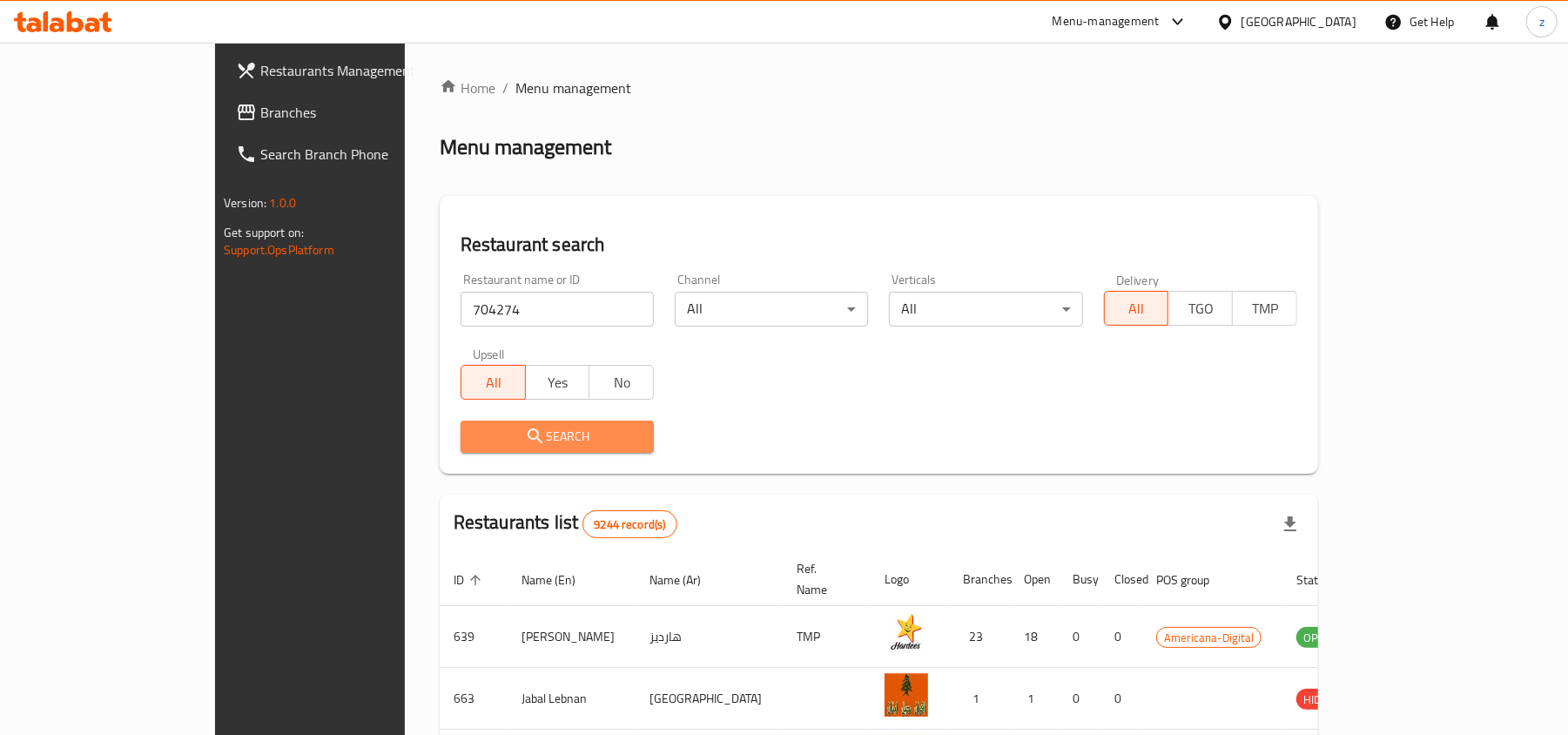
click at [474, 435] on span "Search" at bounding box center [557, 436] width 165 height 22
